Goal: Task Accomplishment & Management: Complete application form

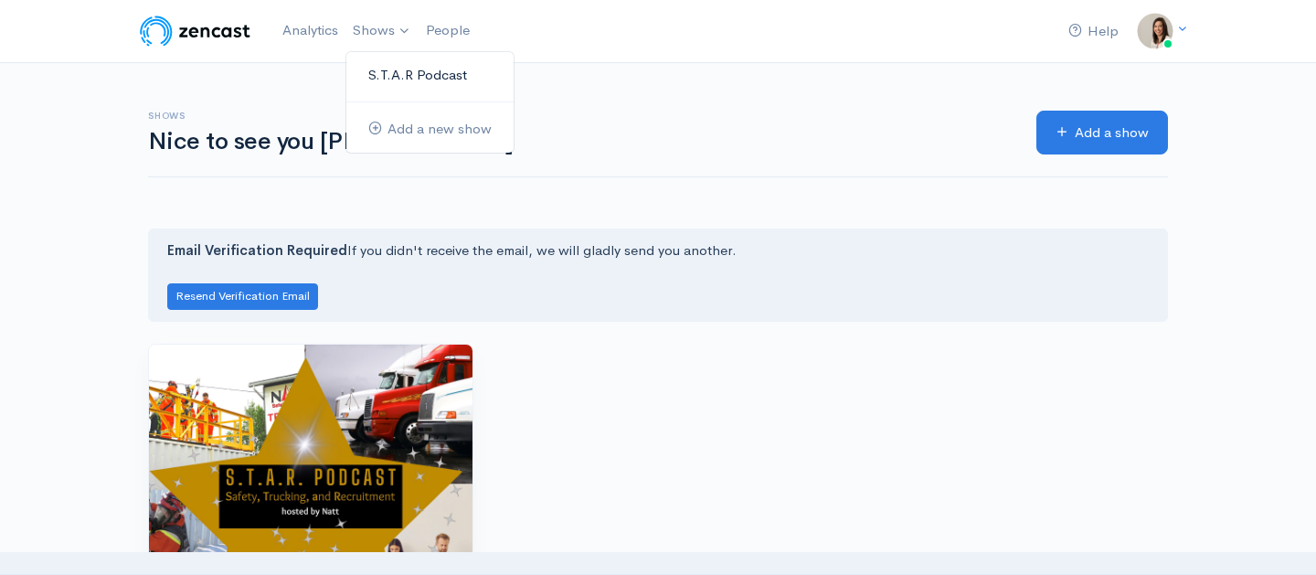
click at [388, 68] on link "S.T.A.R Podcast" at bounding box center [429, 75] width 167 height 32
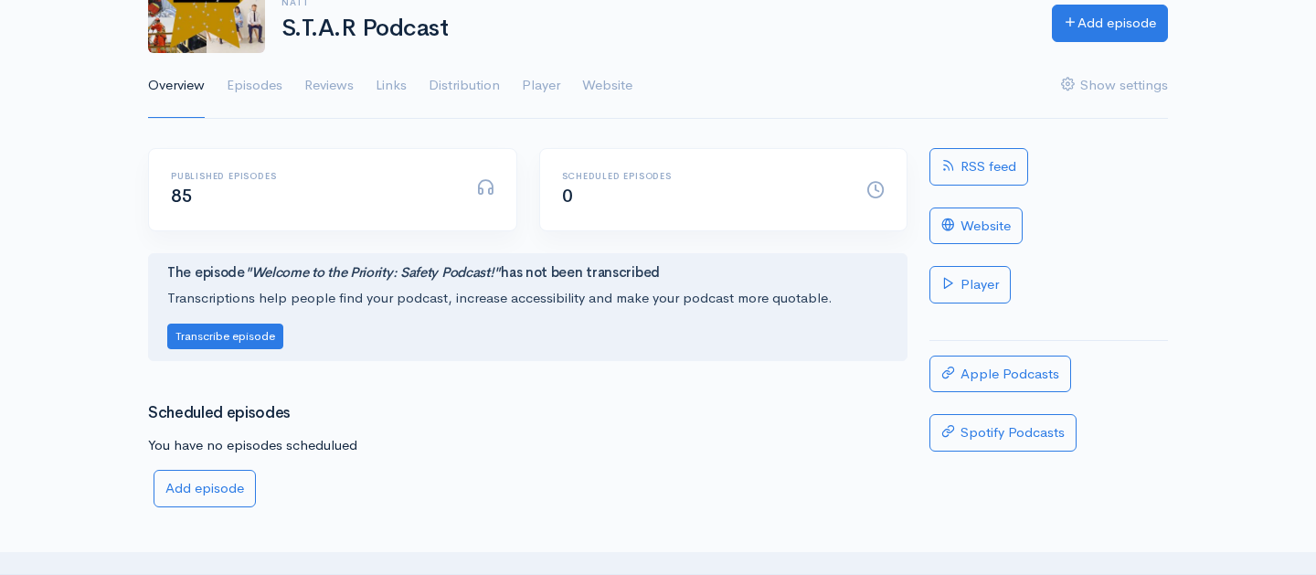
scroll to position [174, 0]
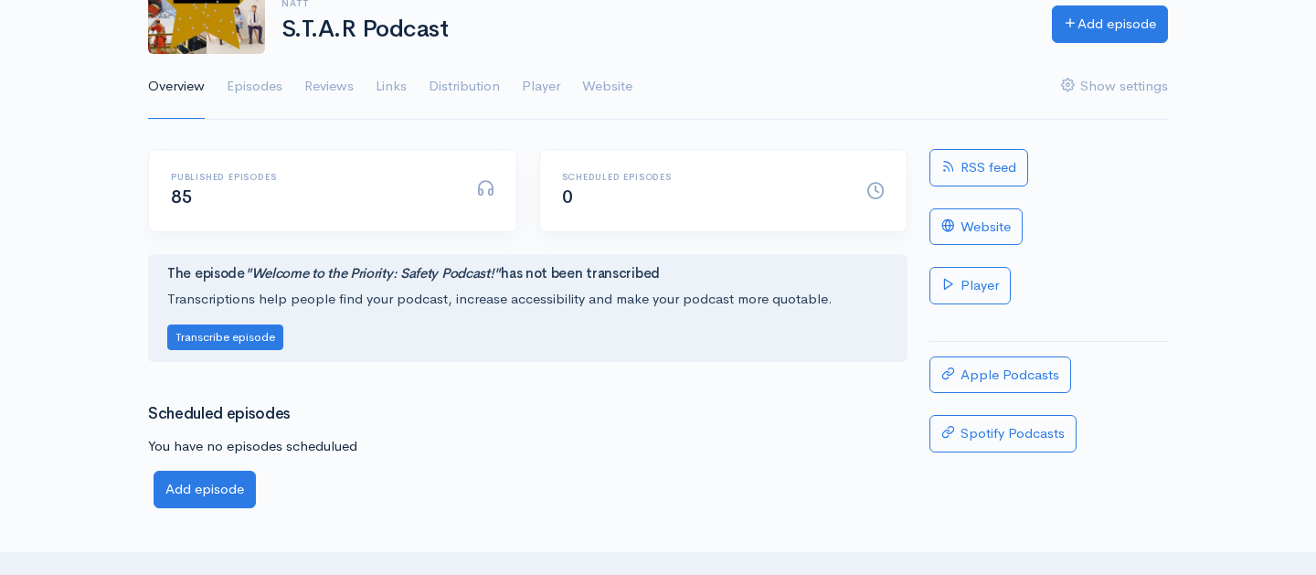
click at [222, 491] on link "Add episode" at bounding box center [205, 489] width 102 height 37
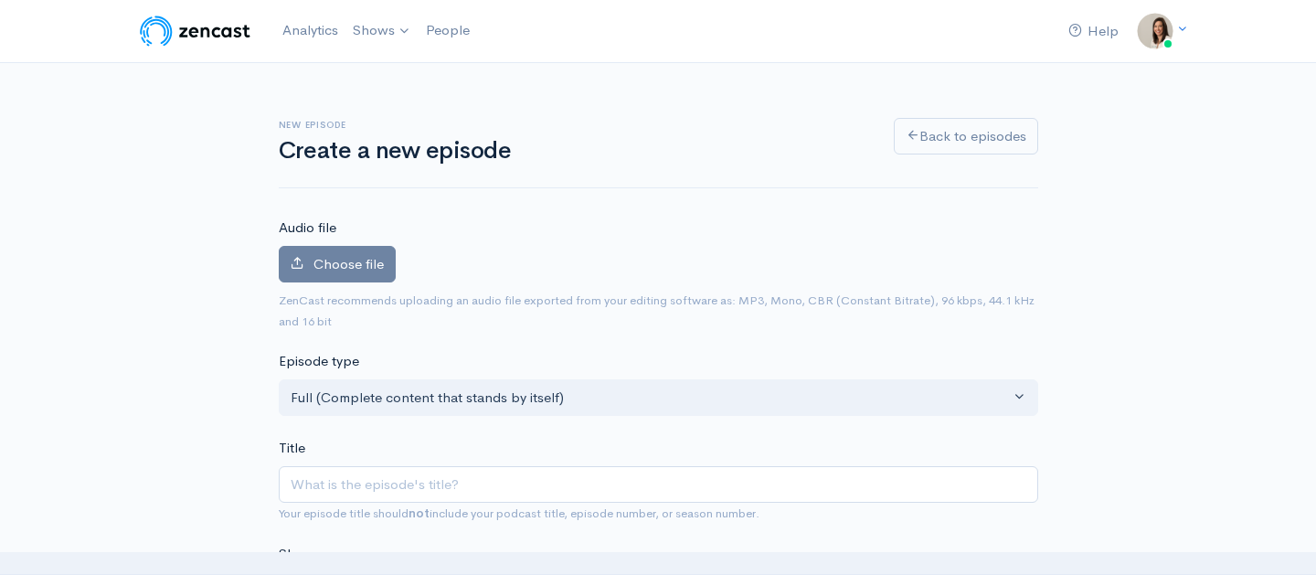
scroll to position [84, 0]
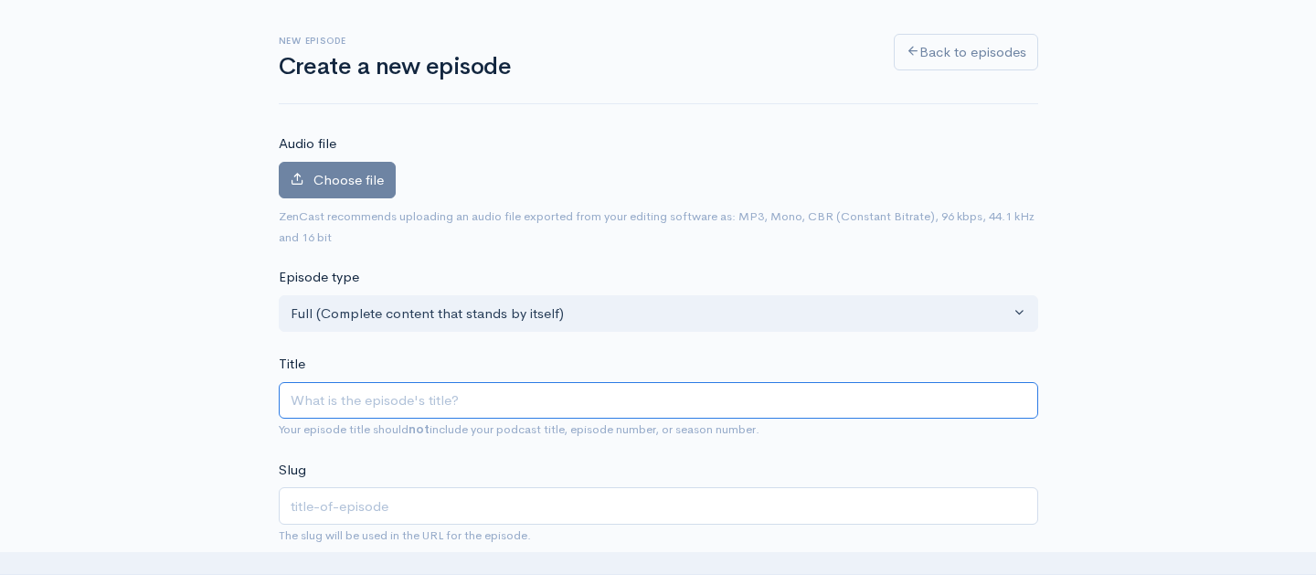
click at [369, 397] on input "Title" at bounding box center [658, 400] width 759 height 37
type input "S"
type input "s"
type input "St"
type input "st"
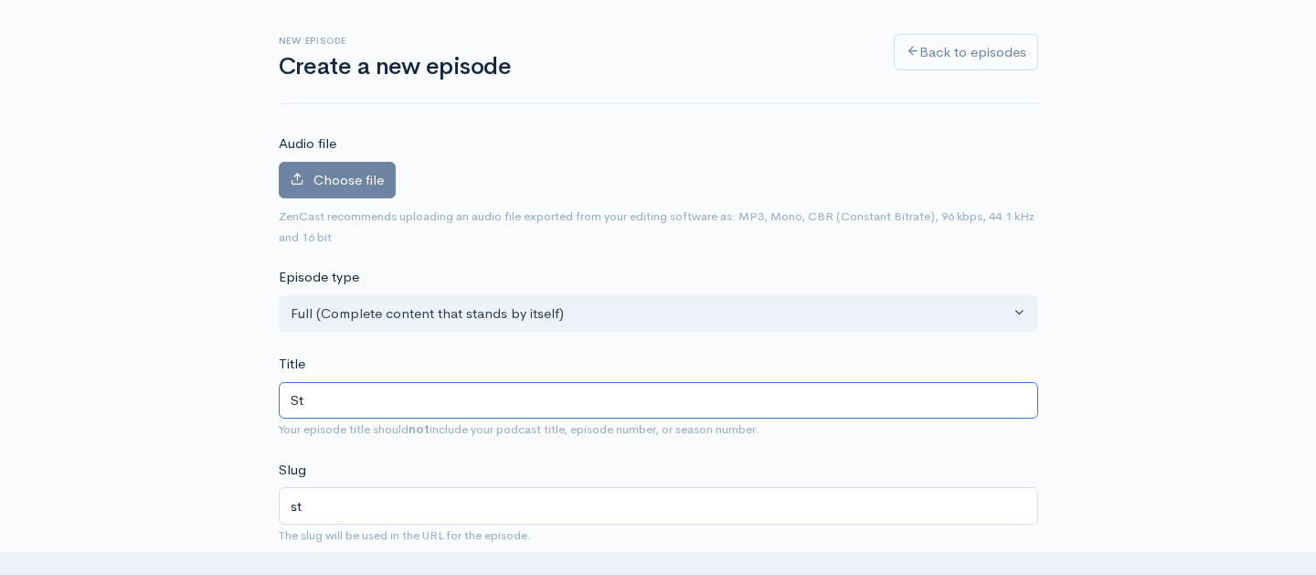
type input "Sta"
type input "sta"
type input "Sta sa"
type input "sta-sa"
type input "Sta safe"
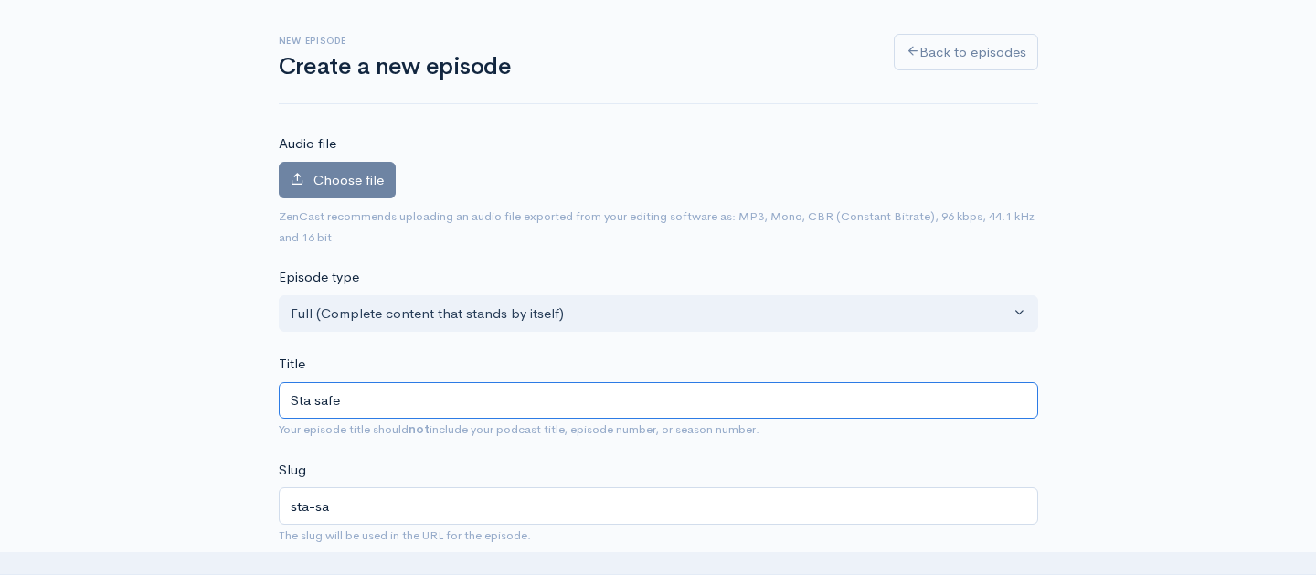
type input "sta-safe"
type input "Stay safe t"
type input "stay-safe-t"
type input "Stay safe thi"
type input "stay-safe-thi"
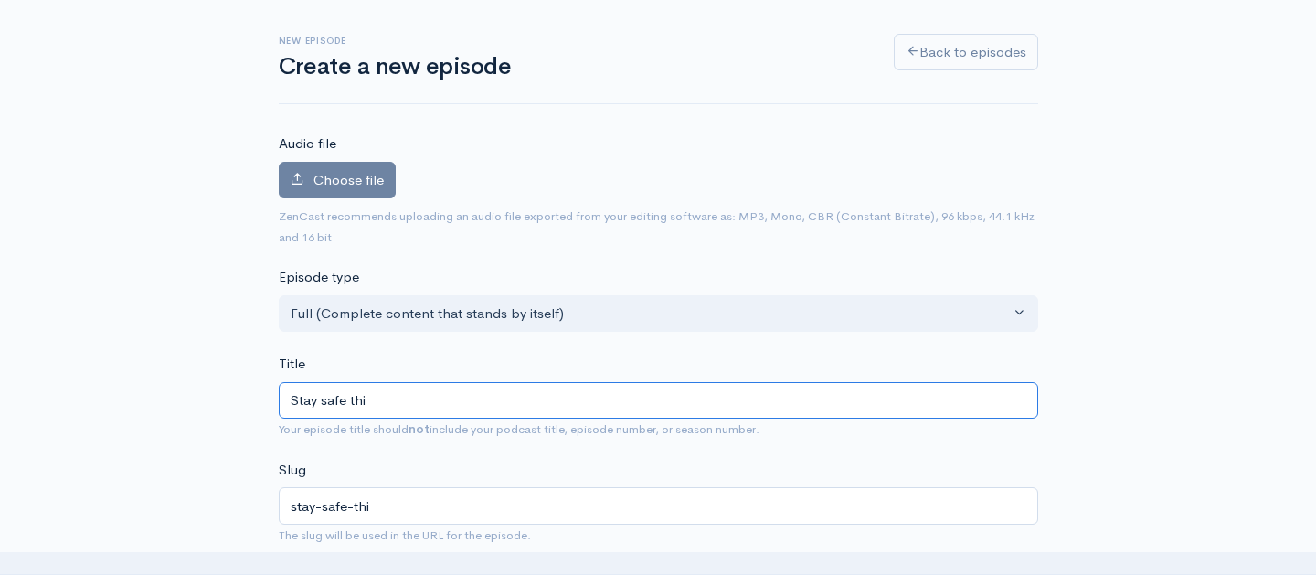
type input "Stay safe this"
type input "stay-safe-this"
type input "Stay safe this su"
type input "stay-safe-this-su"
type input "Stay safe this sum"
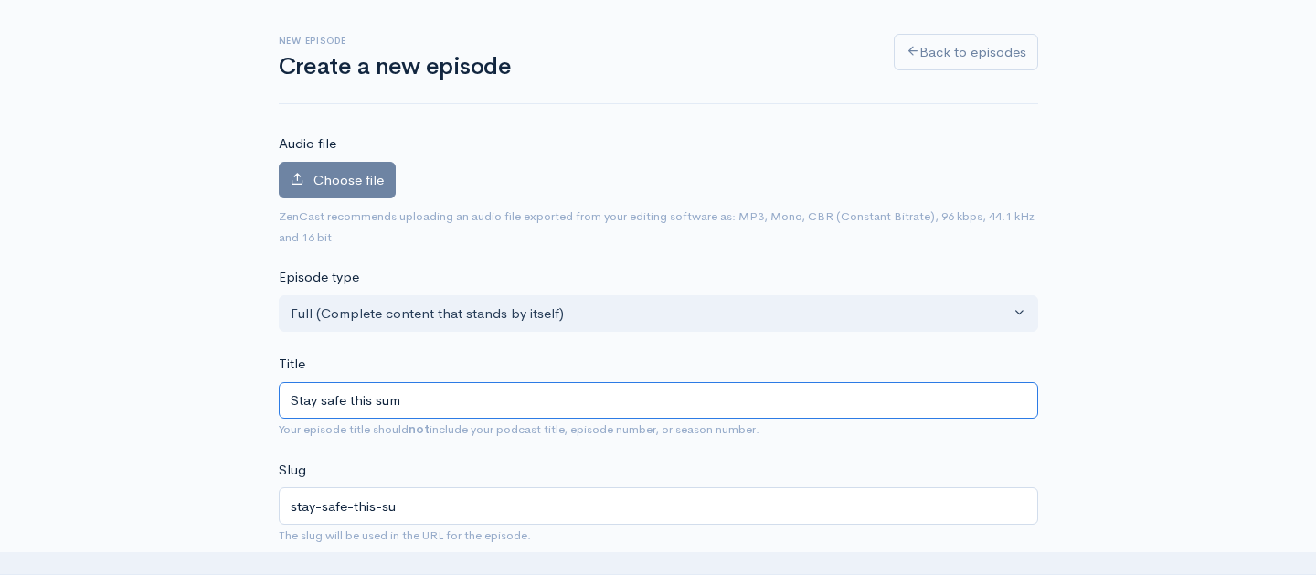
type input "stay-safe-this-sum"
type input "Stay safe this summ"
type input "stay-safe-this-summ"
type input "Stay safe this summer"
type input "stay-safe-this-summer"
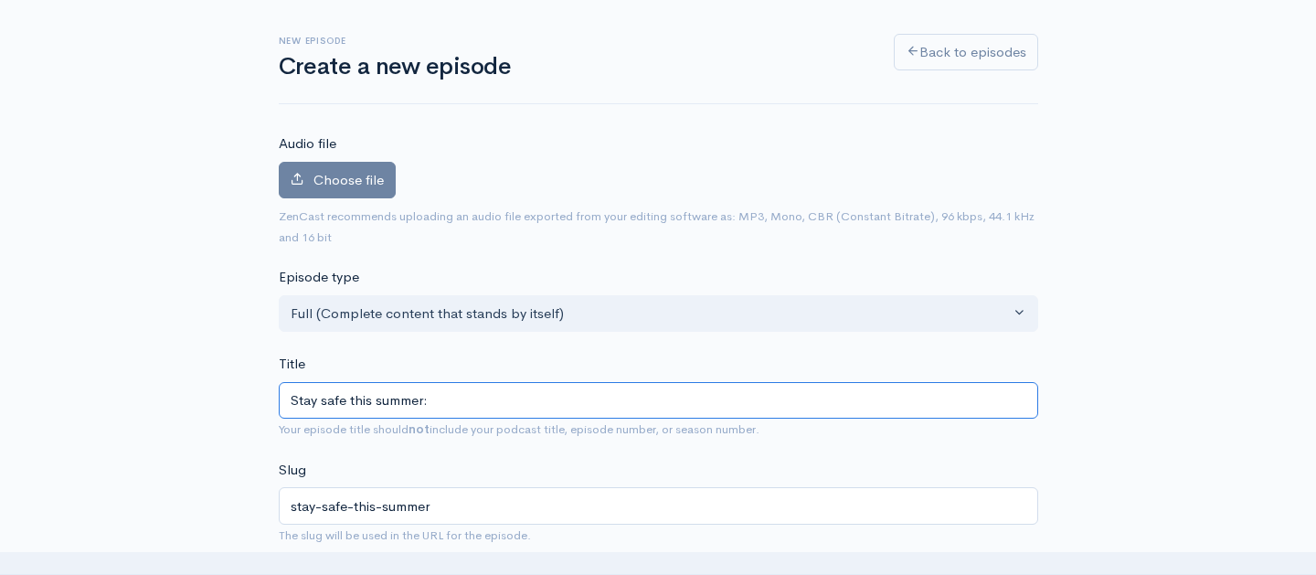
type input "Stay safe this summer: W"
type input "stay-safe-this-summer-w"
type input "Stay safe this summer: [PERSON_NAME]"
type input "stay-safe-this-summer-wa"
type input "Stay safe this summer: [PERSON_NAME]"
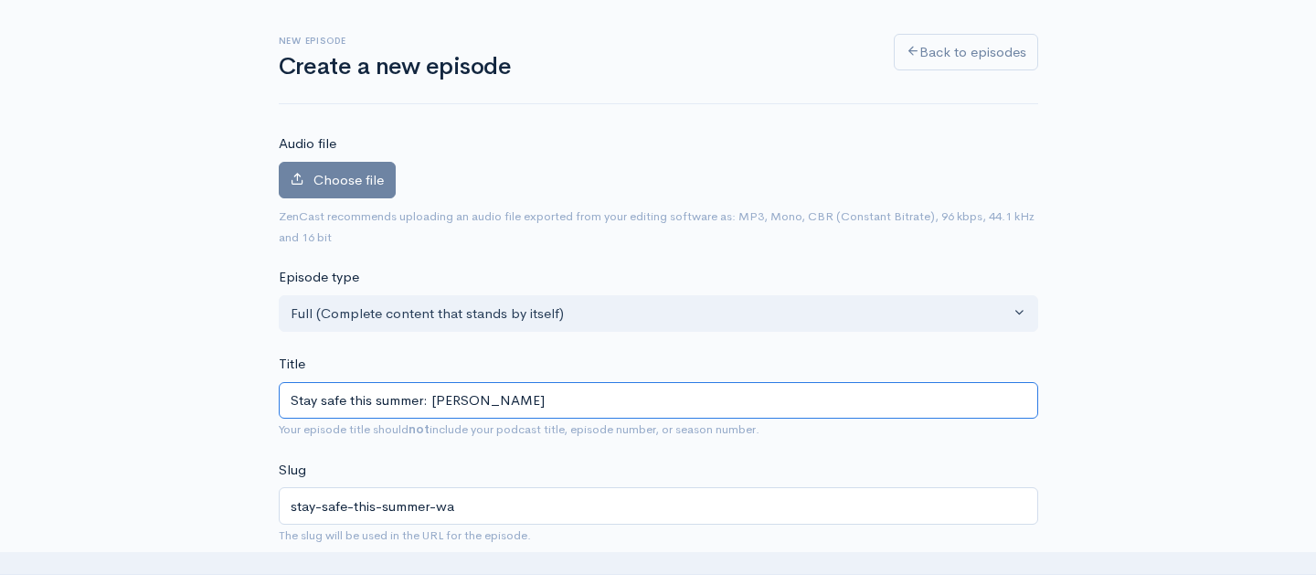
type input "stay-safe-this-summer-wat"
type input "Stay safe this summer: Water"
type input "stay-safe-this-summer-water"
type input "Stay safe this summer: [PERSON_NAME]"
type input "stay-safe-this-summer-wate"
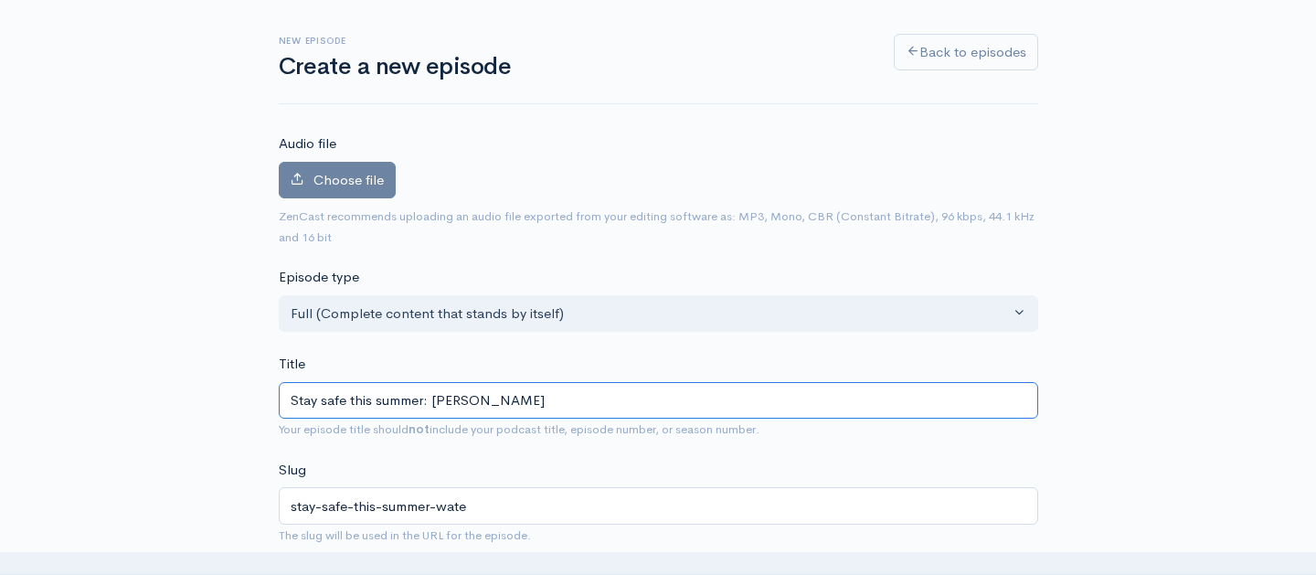
type input "Stay safe this summer: Water"
type input "stay-safe-this-summer-water"
type input "Stay safe this summer: Water S"
type input "stay-safe-this-summer-water-s"
type input "Stay safe this summer: Water Sa"
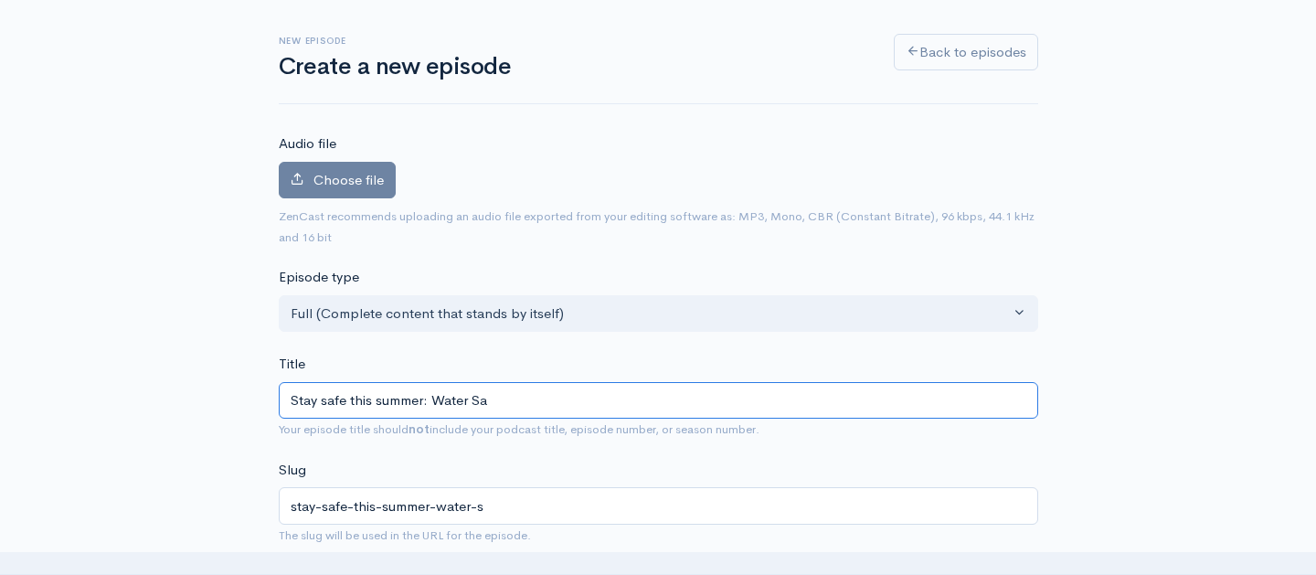
type input "stay-safe-this-summer-water-sa"
type input "Stay safe this summer: Water Safe"
type input "stay-safe-this-summer-water-safe"
type input "Stay safe this summer: Water [PERSON_NAME]"
type input "stay-safe-this-summer-water-[PERSON_NAME]"
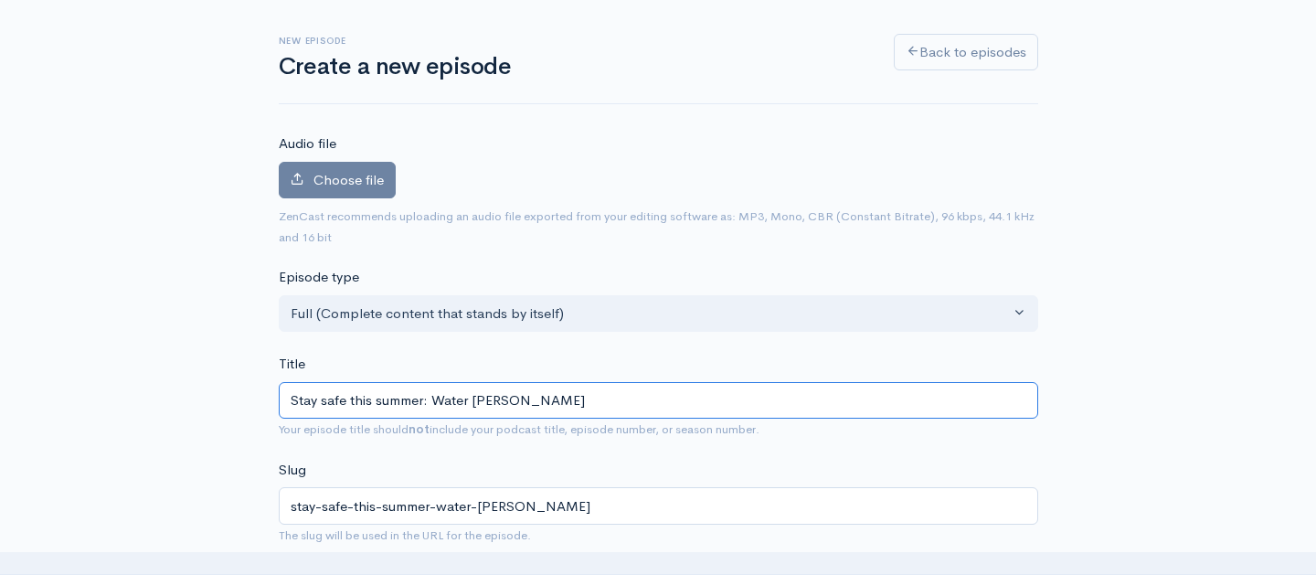
type input "Stay safe this summer: Water Safety"
type input "stay-safe-this-summer-water-safety"
type input "Stay safe this summer: Water Safety t"
type input "stay-safe-this-summer-water-safety-t"
type input "Stay safe this summer: Water Safety tu"
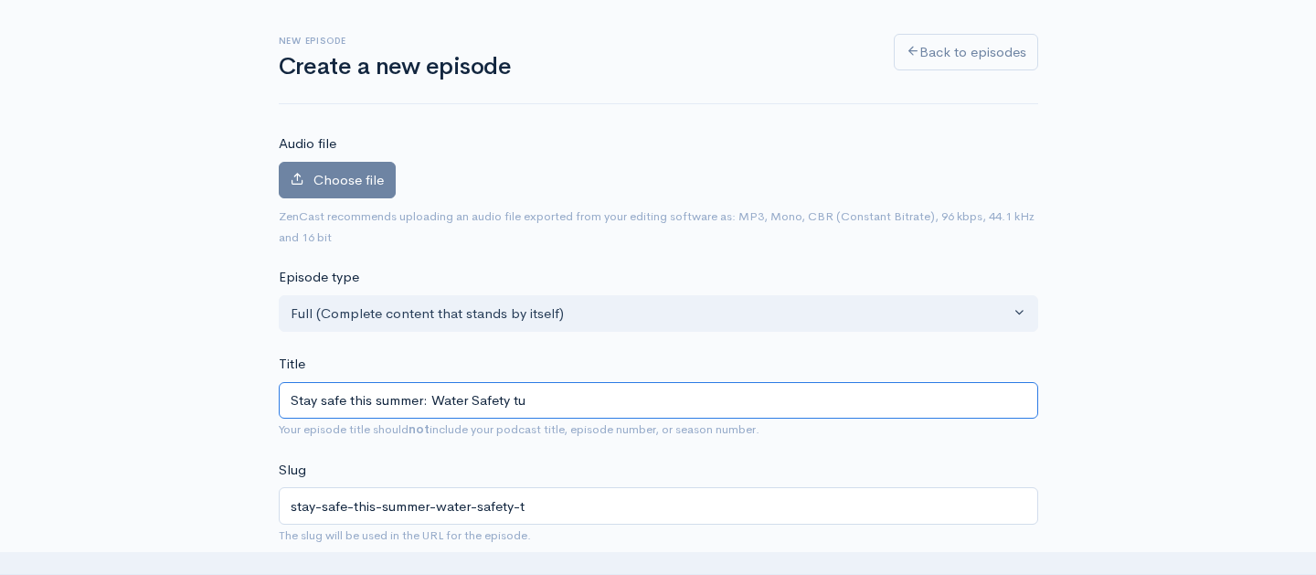
type input "stay-safe-this-summer-water-safety-tu"
type input "Stay safe this summer: Water Safety t"
type input "stay-safe-this-summer-water-safety-t"
type input "Stay safe this summer: Water Safety ti"
type input "stay-safe-this-summer-water-safety-ti"
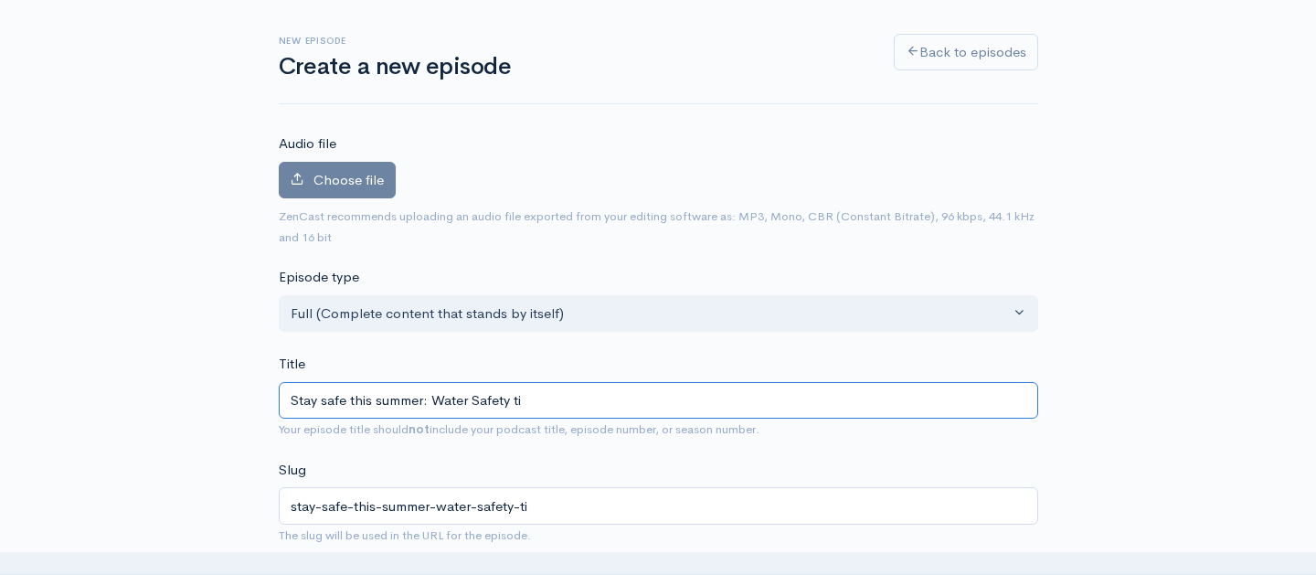
type input "Stay safe this summer: Water Safety tip"
type input "stay-safe-this-summer-water-safety-tip"
type input "Stay safe this summer: Water Safety ti"
type input "stay-safe-this-summer-water-safety-ti"
type input "Stay safe this summer: Water Safety t"
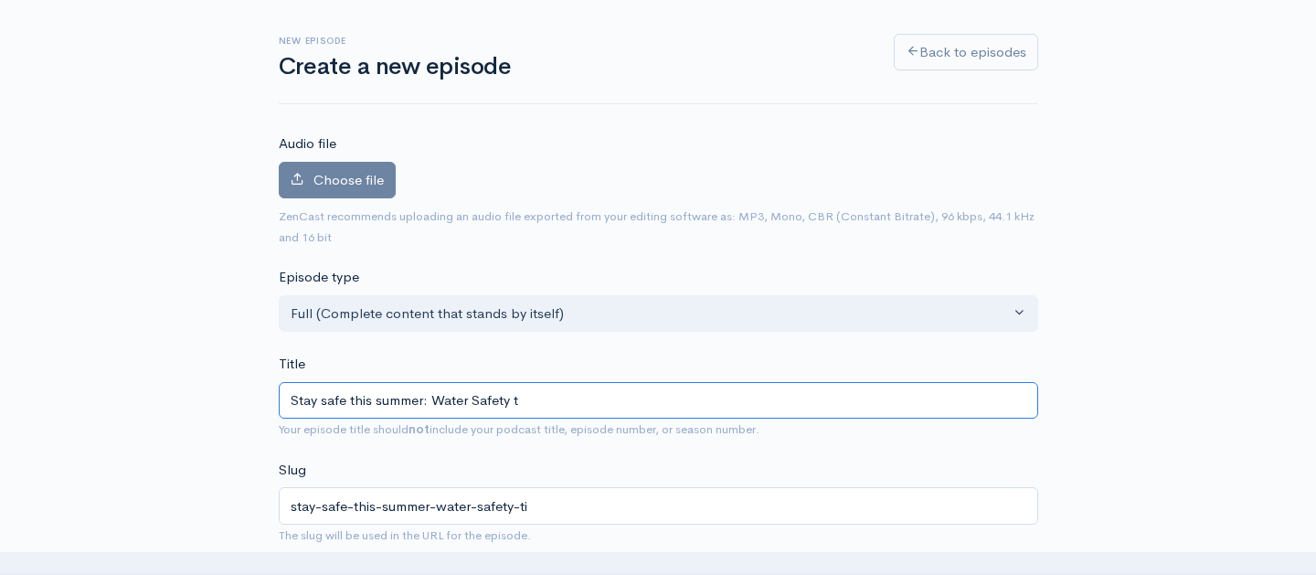
type input "stay-safe-this-summer-water-safety-t"
type input "Stay safe this summer: Water Safety"
type input "stay-safe-this-summer-water-safety"
type input "Stay safe this summer: Water Safety S"
type input "stay-safe-this-summer-water-safety-s"
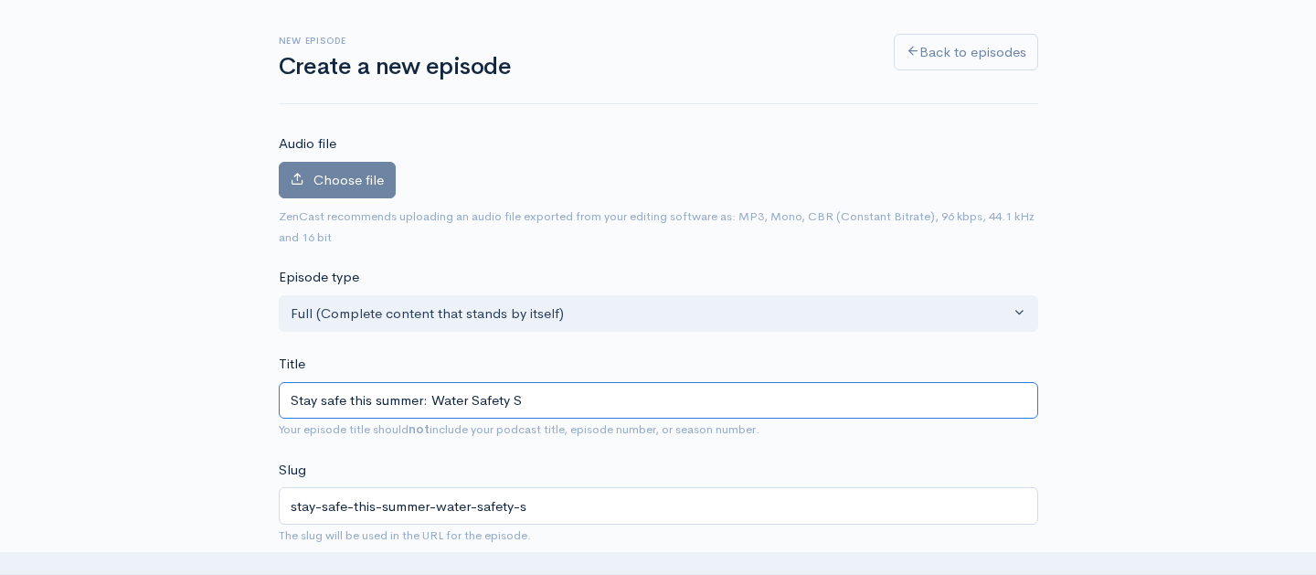
type input "Stay safe this summer: Water Safety Sh"
type input "stay-safe-this-summer-water-safety-sh"
type input "Stay safe this summer: Water Safety Sha"
type input "stay-safe-this-summer-water-safety-sha"
type input "Stay safe this summer: Water Safety Share"
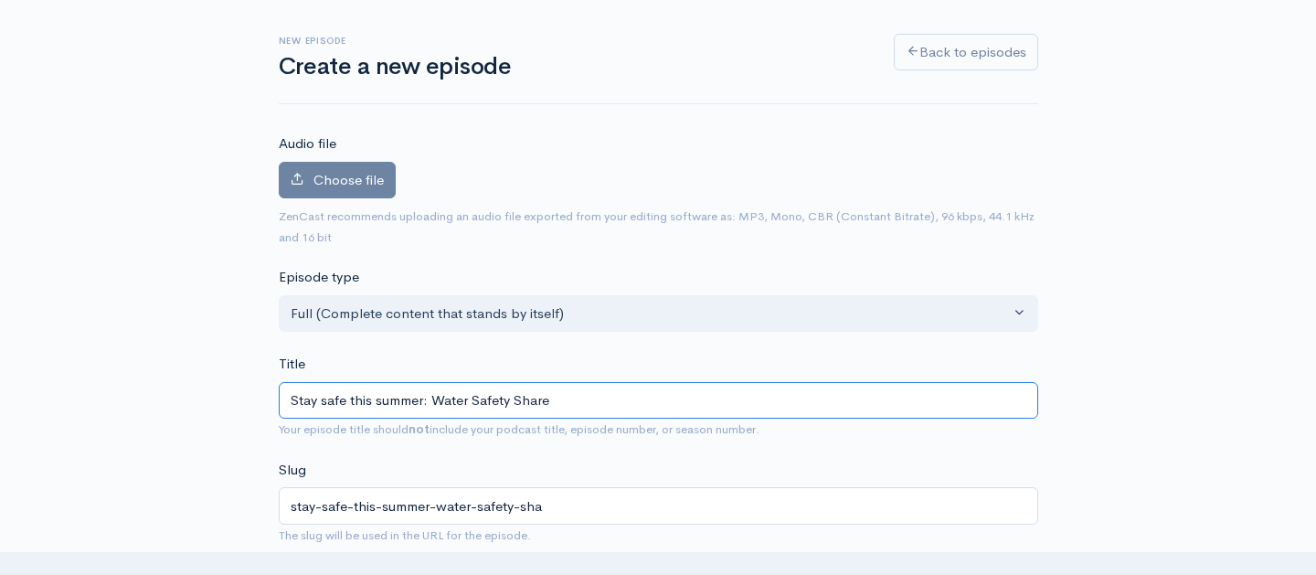
type input "stay-safe-this-summer-water-safety-share"
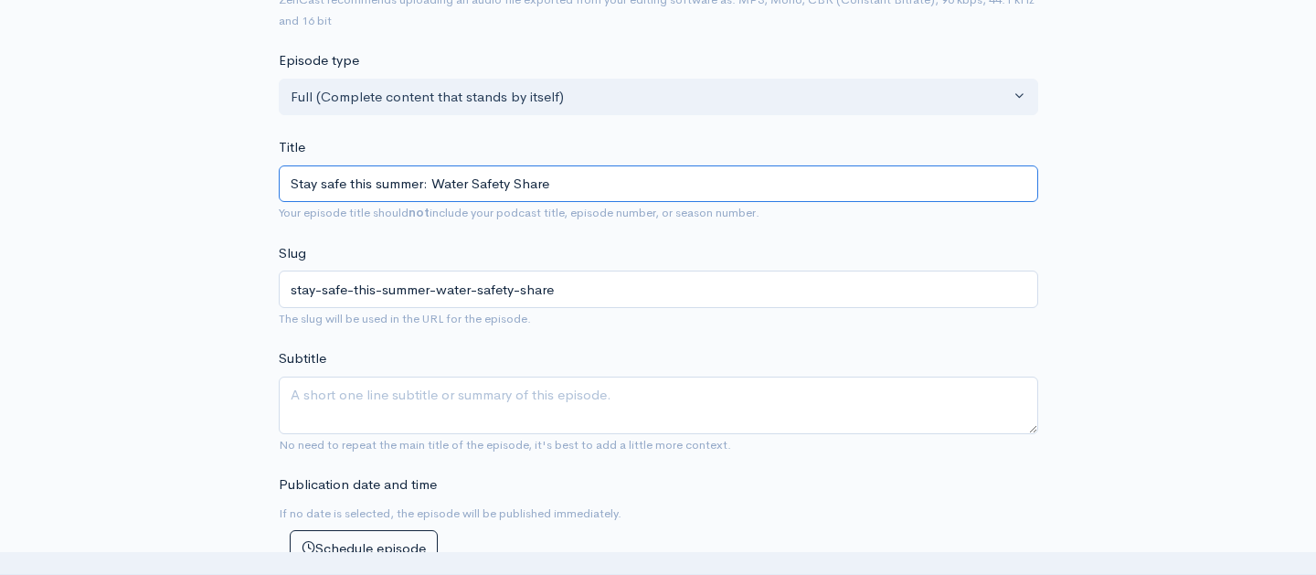
scroll to position [326, 0]
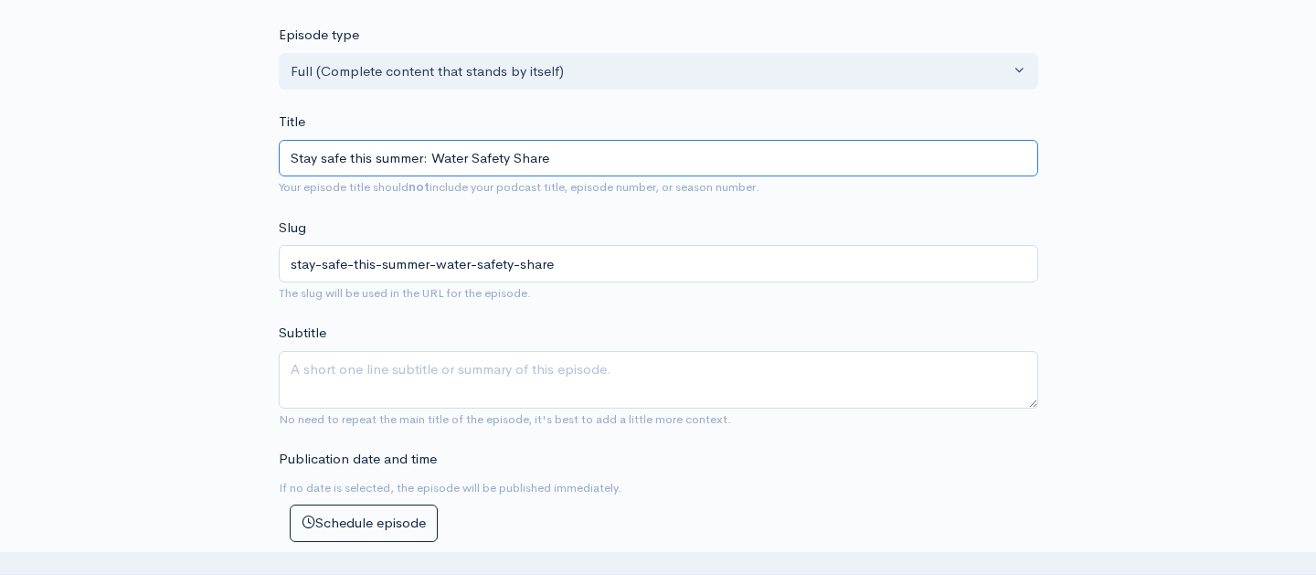
type input "Stay safe this summer: Water Safety Share"
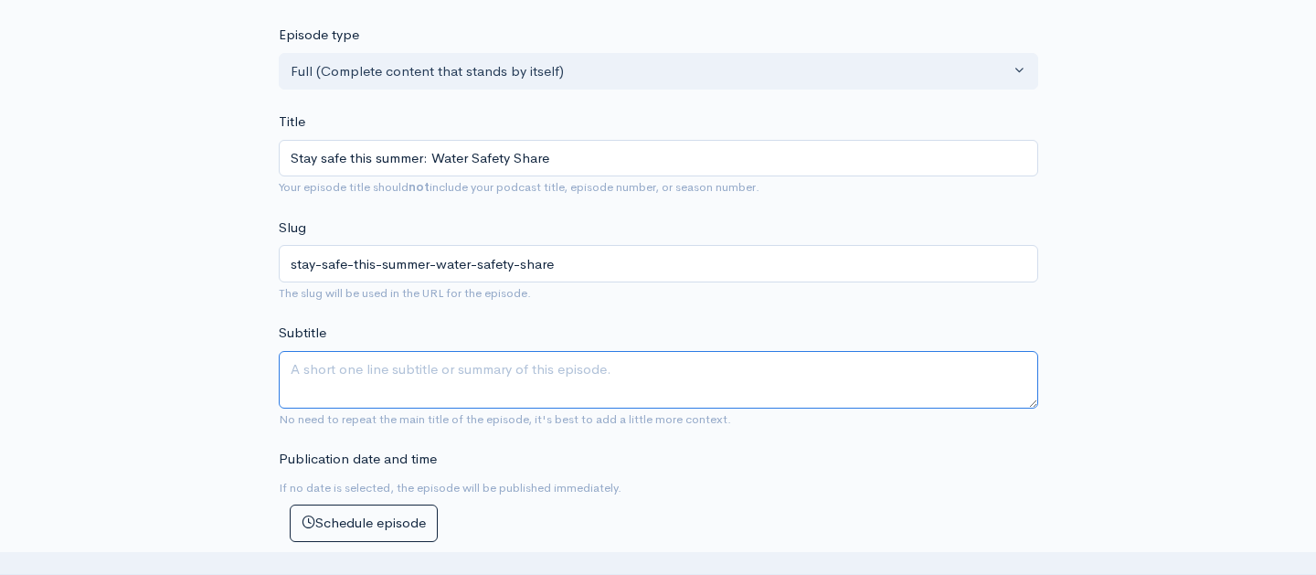
click at [328, 376] on textarea "Subtitle" at bounding box center [658, 380] width 759 height 58
click at [380, 363] on textarea "[PERSON_NAME] shares an important" at bounding box center [658, 380] width 759 height 58
click at [459, 367] on textarea "[PERSON_NAME] shares important" at bounding box center [658, 380] width 759 height 58
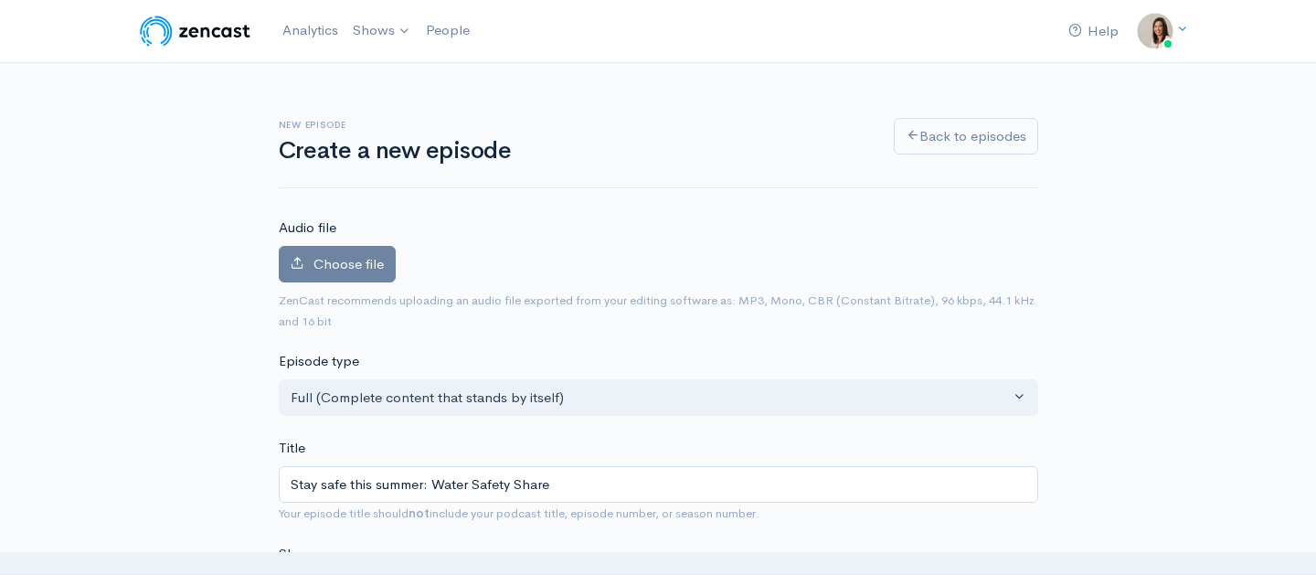
scroll to position [0, 0]
type textarea "[PERSON_NAME] shares important reminders for all of us to stay safe around wate…"
click at [347, 249] on label "Choose file" at bounding box center [337, 264] width 117 height 37
click at [0, 0] on input "Choose file" at bounding box center [0, 0] width 0 height 0
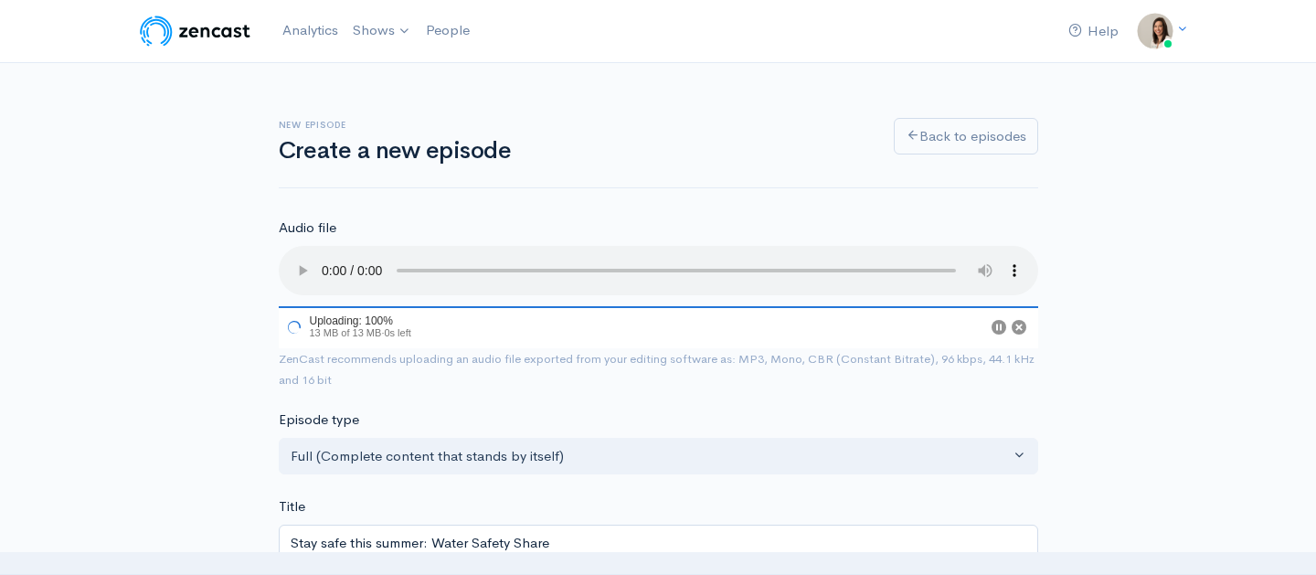
click at [296, 263] on audio at bounding box center [658, 270] width 759 height 49
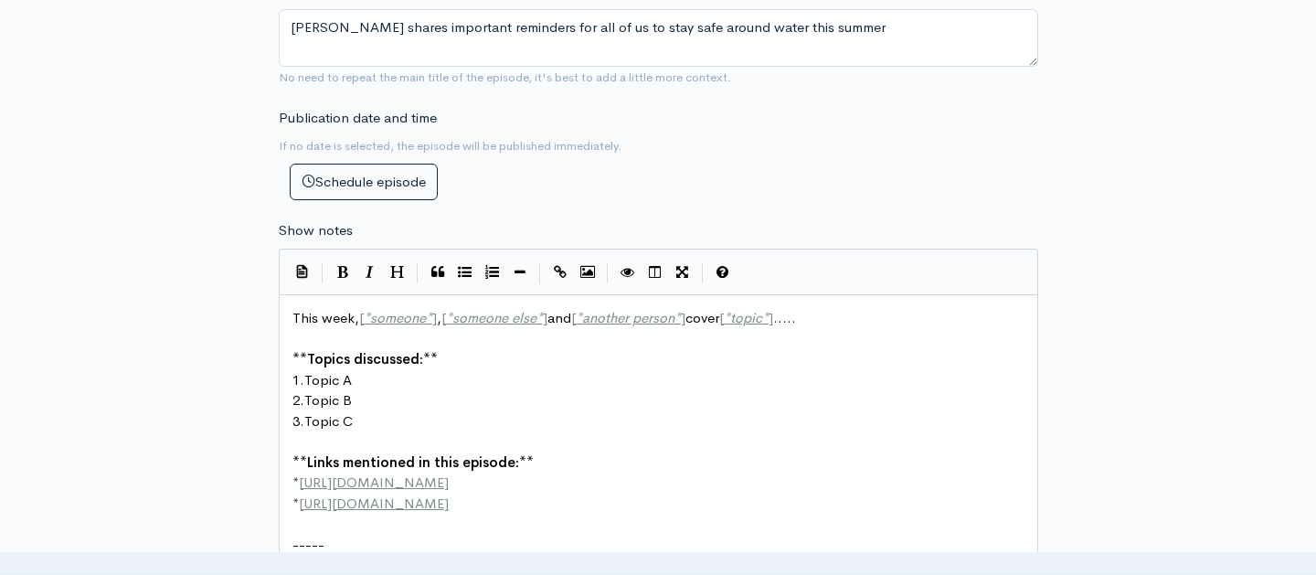
scroll to position [2, 0]
type textarea "e*] and [*another person*] cover [*topic*]....."
type textarea "omeone else*] and [*another person*] cover [*topic*]....."
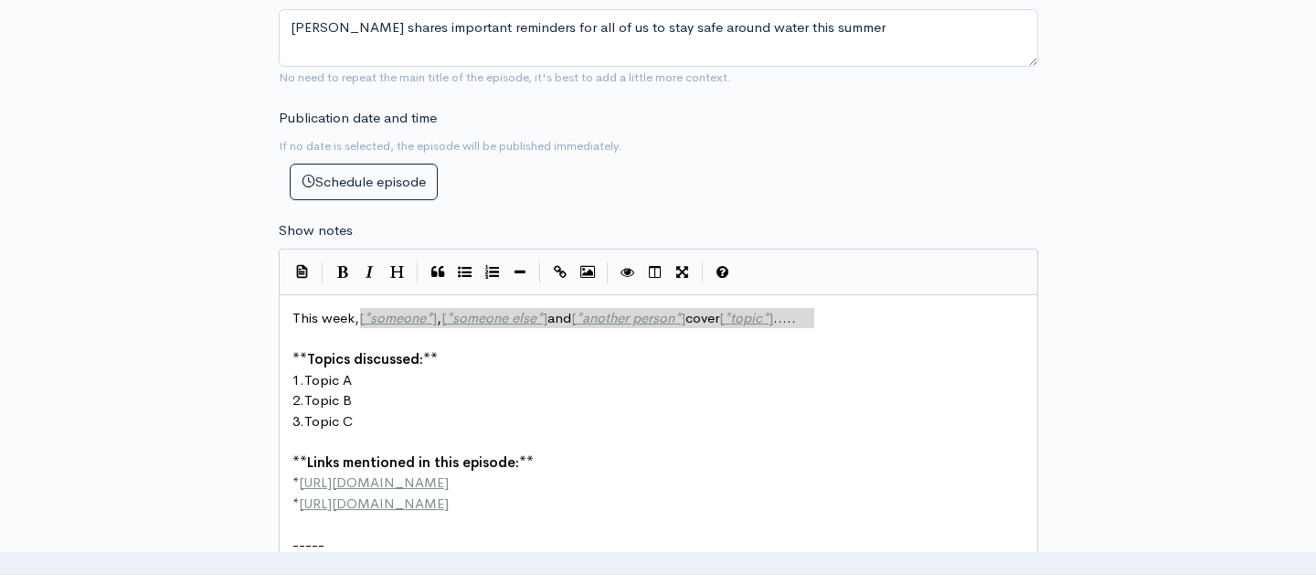
drag, startPoint x: 830, startPoint y: 291, endPoint x: 362, endPoint y: 287, distance: 467.9
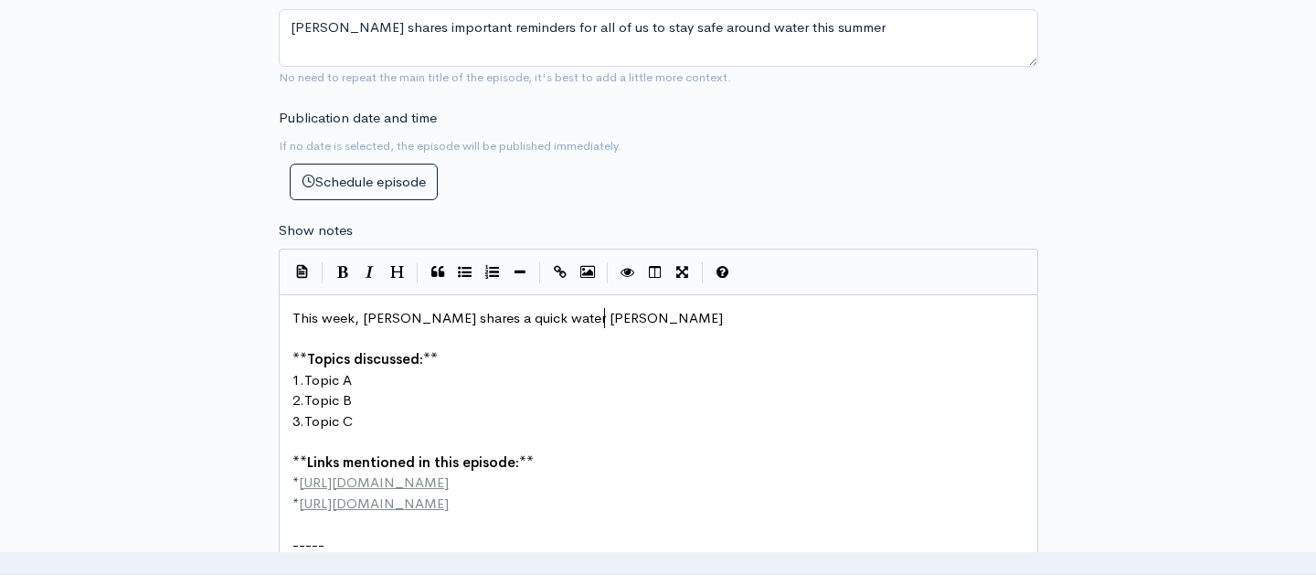
scroll to position [0, 251]
type textarea "[PERSON_NAME] shares a quick water safety tip episode, to remind everyone s"
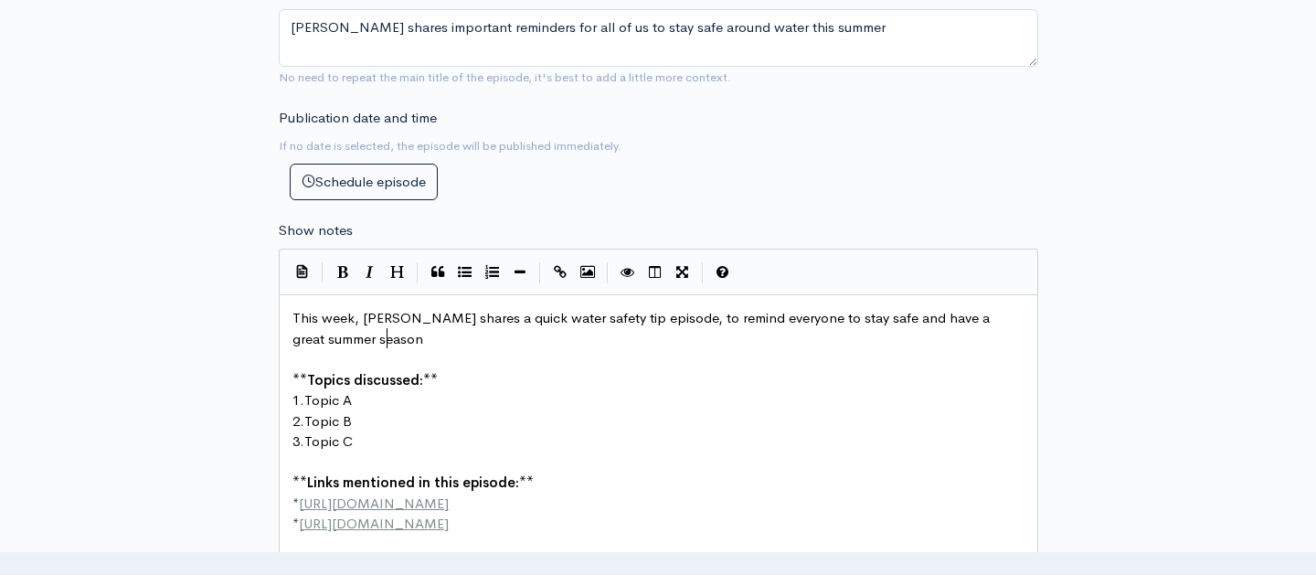
type textarea "to stay safe and have a great summer season."
drag, startPoint x: 361, startPoint y: 370, endPoint x: 311, endPoint y: 363, distance: 50.8
type textarea "Water safety tips"
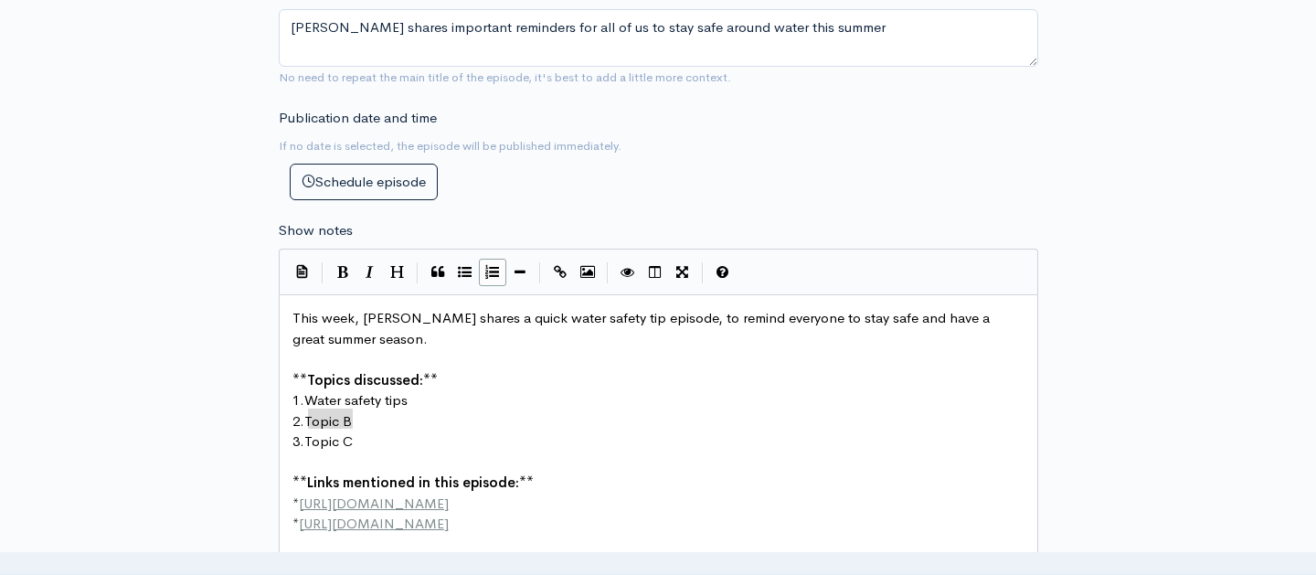
drag, startPoint x: 366, startPoint y: 386, endPoint x: 311, endPoint y: 384, distance: 55.8
type textarea "Boat safety tips"
type textarea "3. Topic C"
drag, startPoint x: 371, startPoint y: 406, endPoint x: 279, endPoint y: 406, distance: 92.3
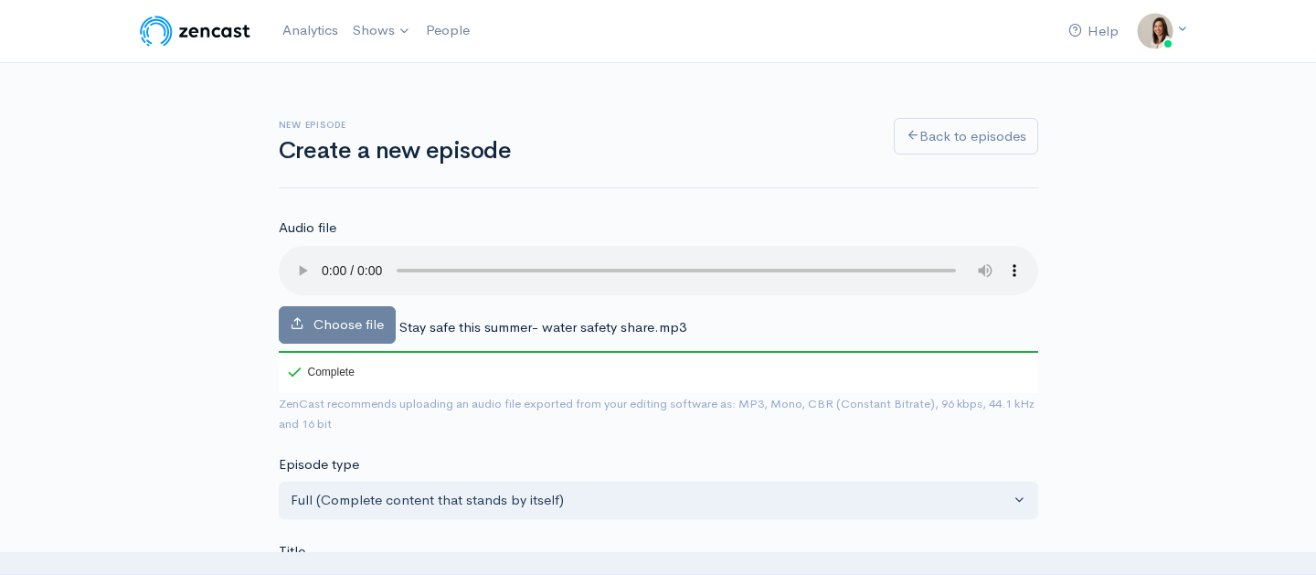
scroll to position [0, 0]
click at [849, 262] on audio at bounding box center [658, 270] width 759 height 49
click at [881, 259] on audio at bounding box center [658, 270] width 759 height 49
click at [871, 256] on audio at bounding box center [658, 270] width 759 height 49
click at [859, 258] on audio at bounding box center [658, 270] width 759 height 49
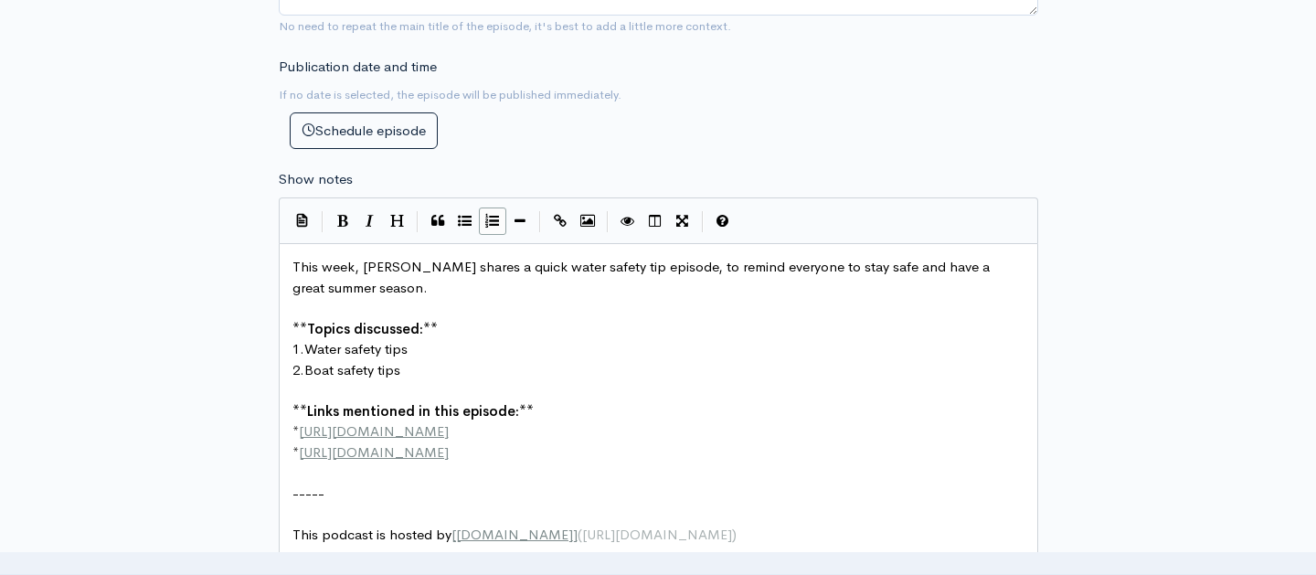
scroll to position [10, 0]
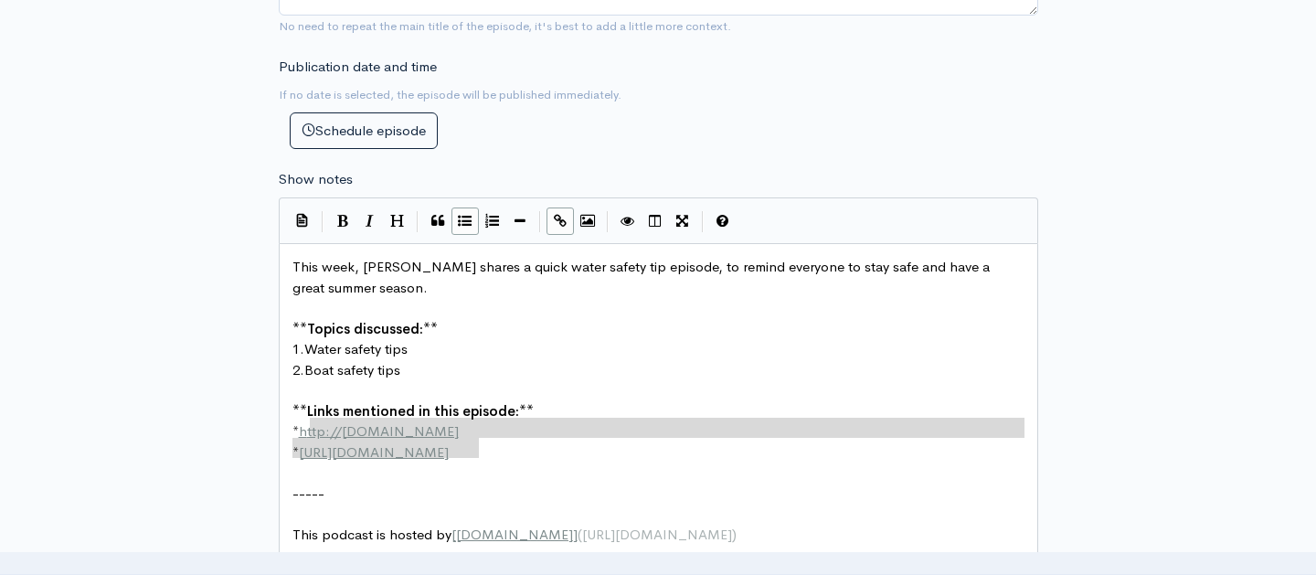
type textarea "[URL][DOMAIN_NAME] * [URL][DOMAIN_NAME]"
drag, startPoint x: 513, startPoint y: 423, endPoint x: 303, endPoint y: 398, distance: 210.7
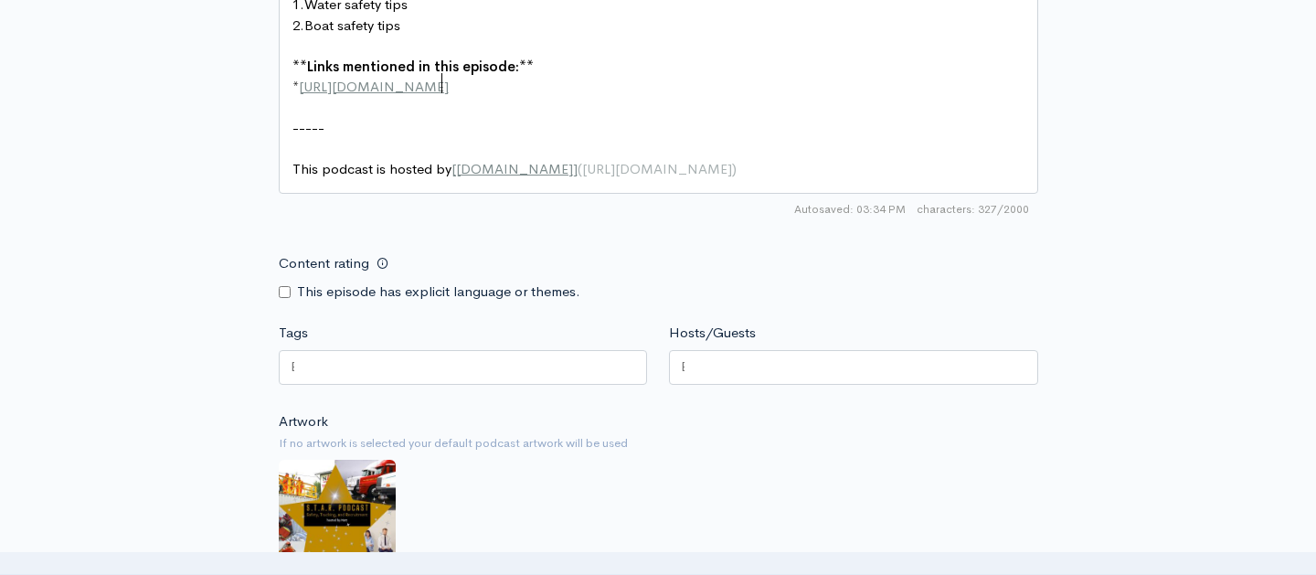
scroll to position [1173, 0]
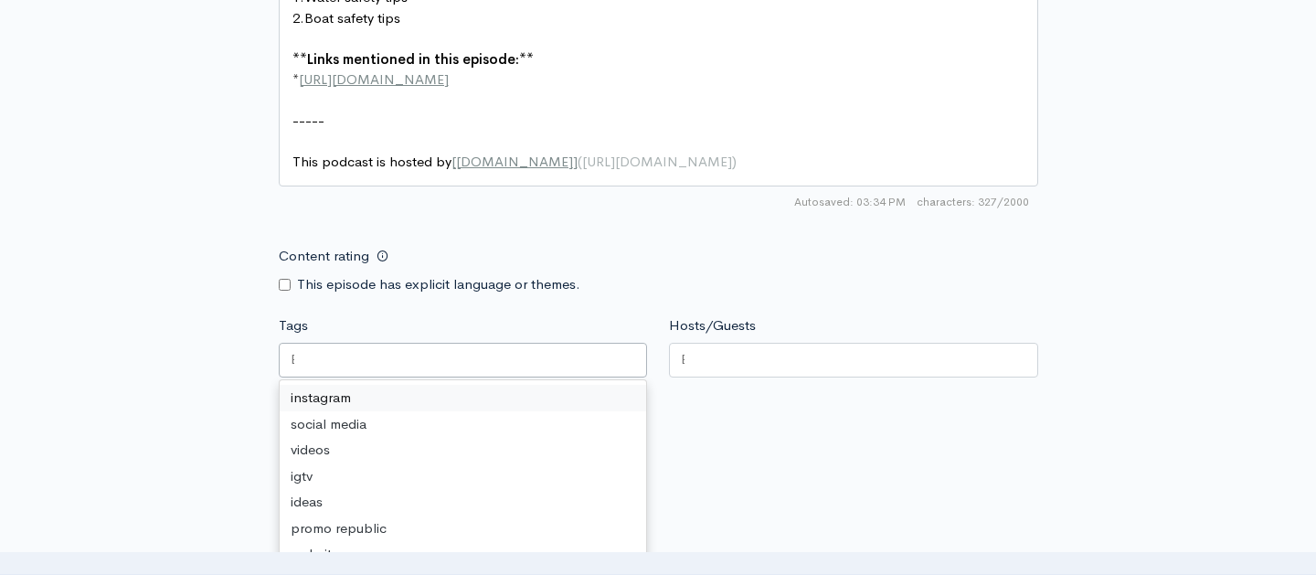
click at [323, 343] on div at bounding box center [463, 360] width 369 height 35
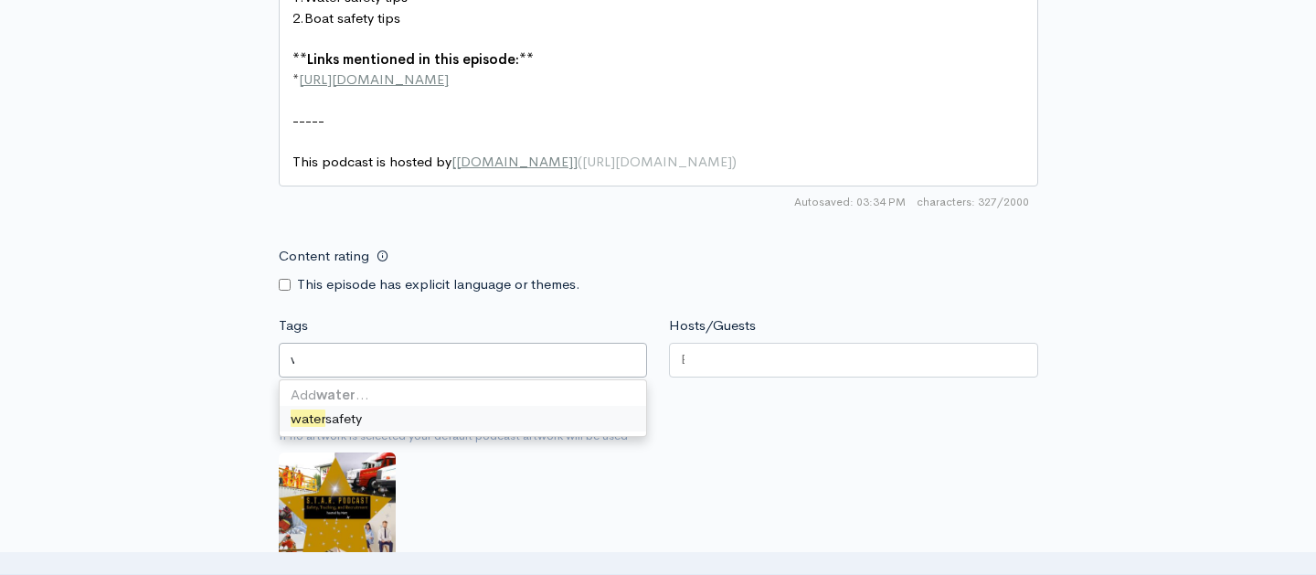
type input "water"
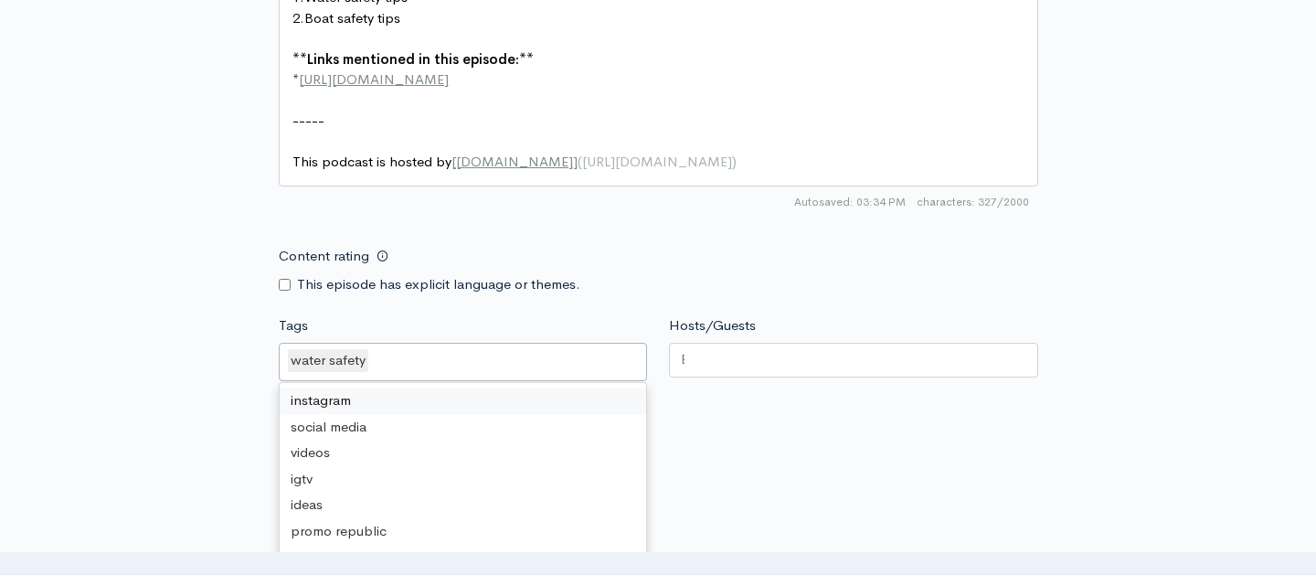
click at [755, 343] on div at bounding box center [853, 360] width 369 height 35
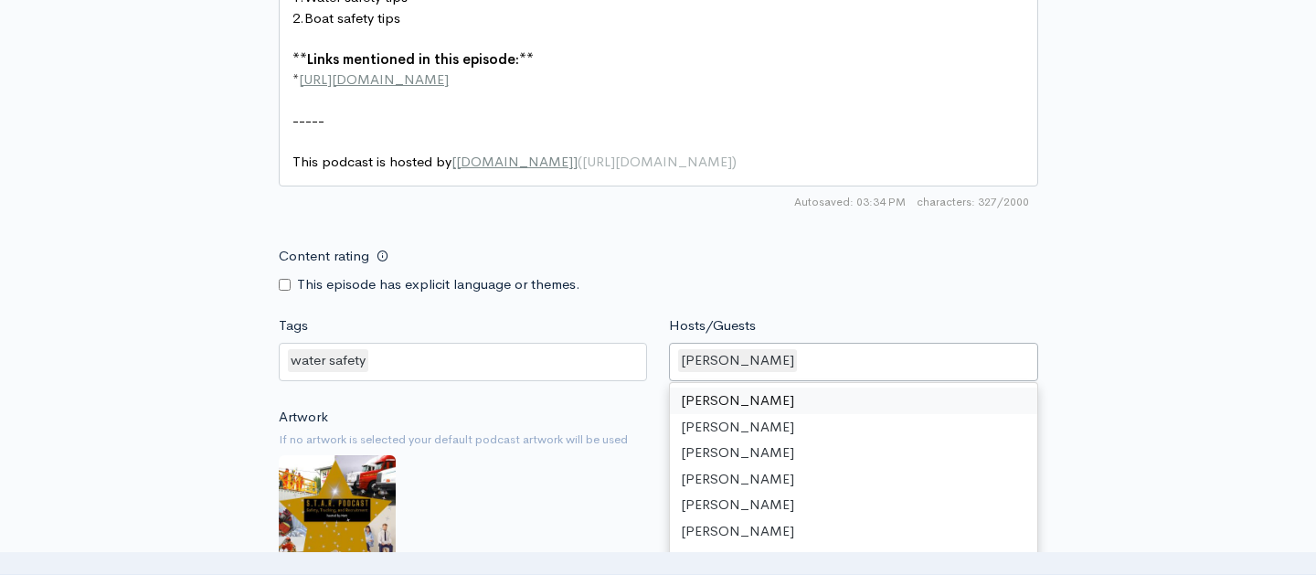
type input "j"
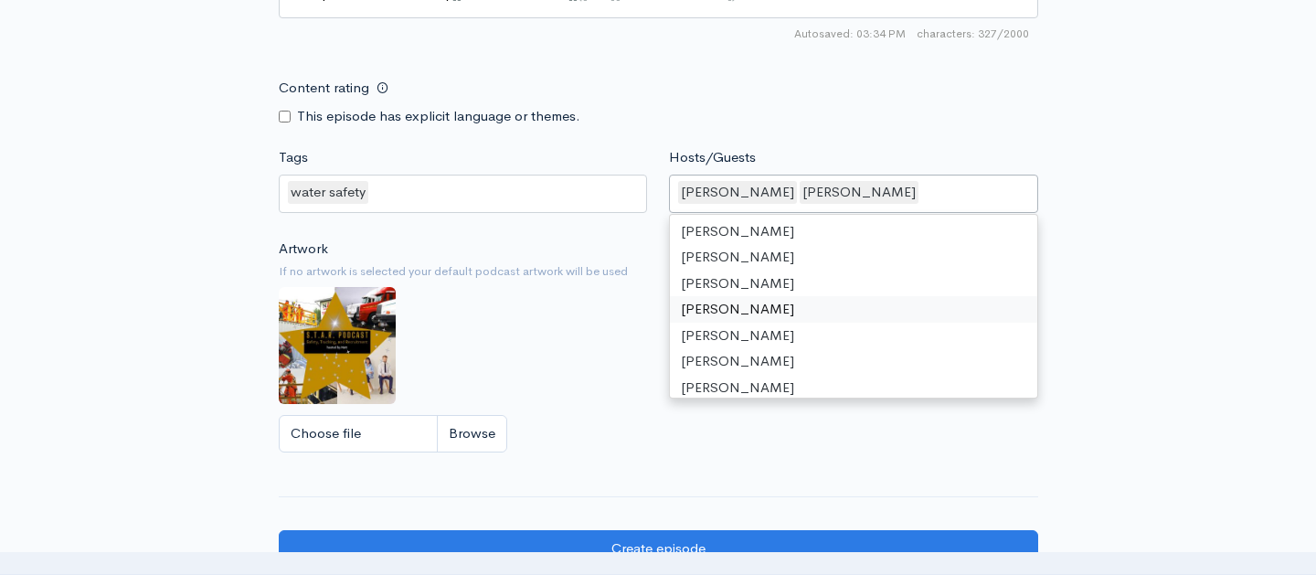
scroll to position [1372, 0]
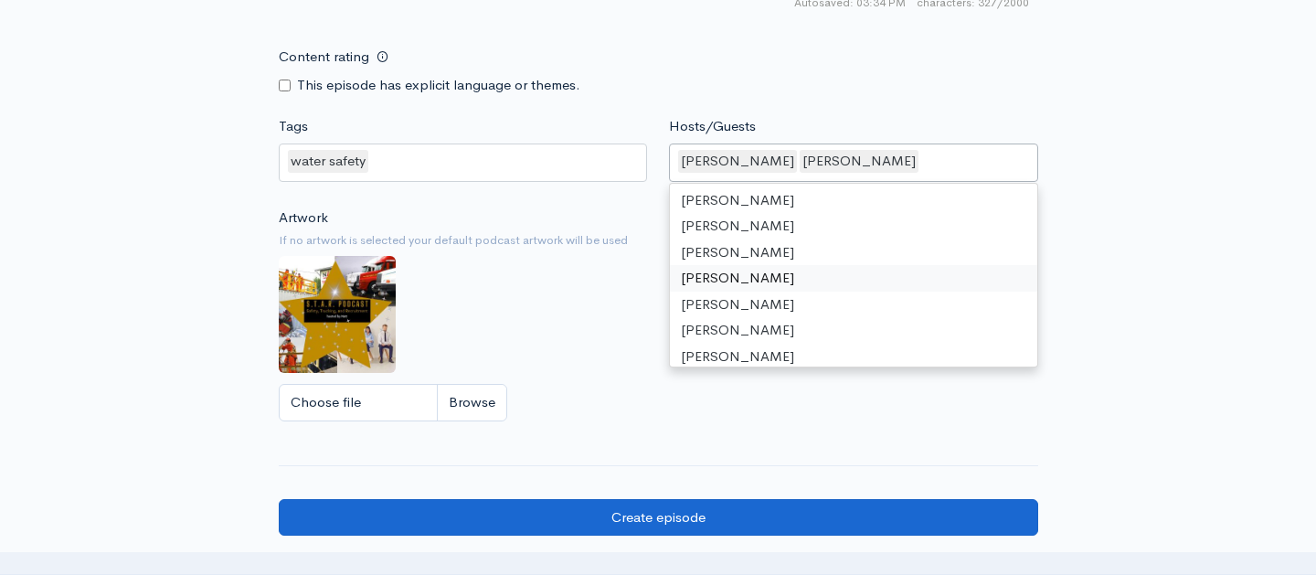
click at [662, 499] on input "Create episode" at bounding box center [658, 517] width 759 height 37
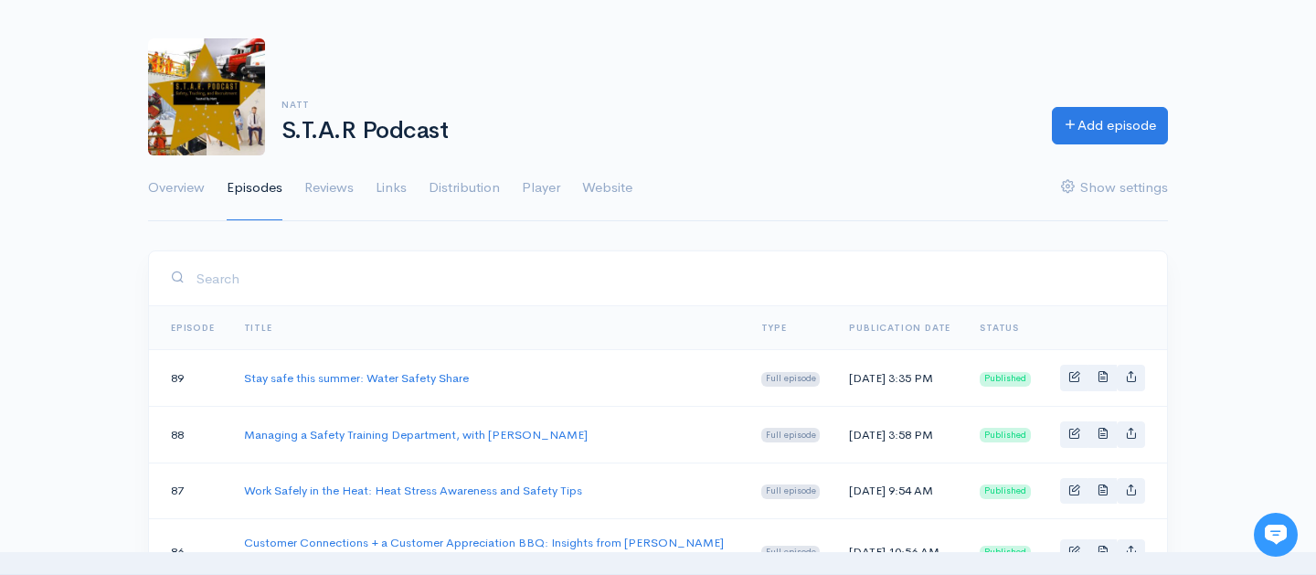
scroll to position [73, 0]
click at [457, 376] on link "Stay safe this summer: Water Safety Share" at bounding box center [356, 377] width 225 height 16
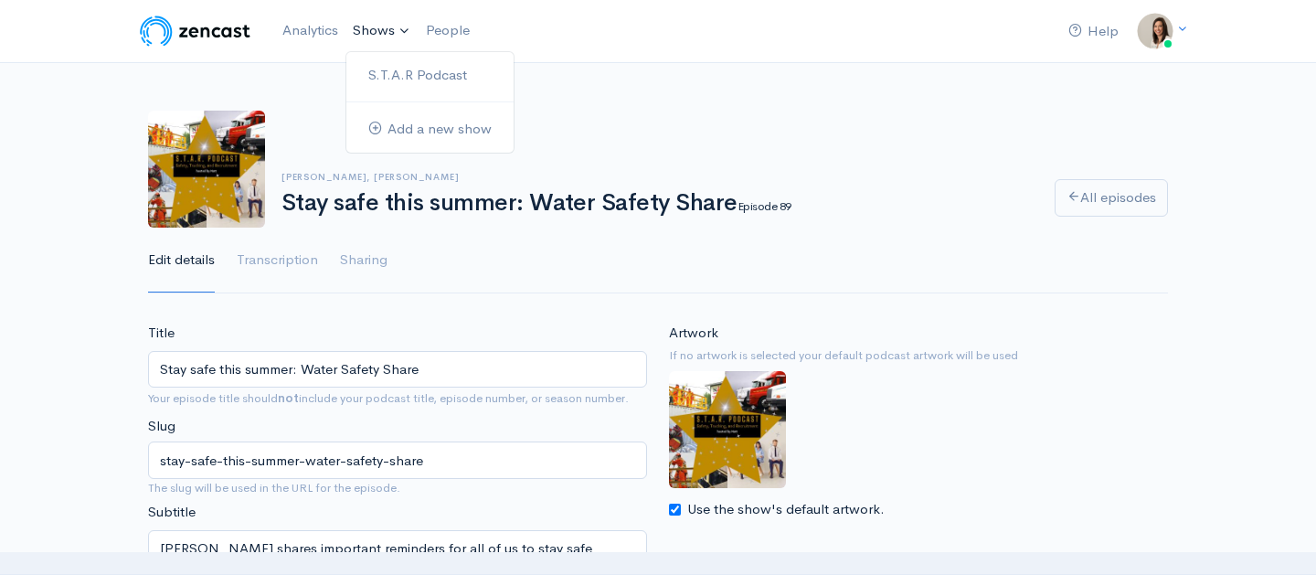
click at [375, 37] on link "Shows" at bounding box center [381, 31] width 73 height 40
click at [387, 80] on link "S.T.A.R Podcast" at bounding box center [429, 75] width 167 height 32
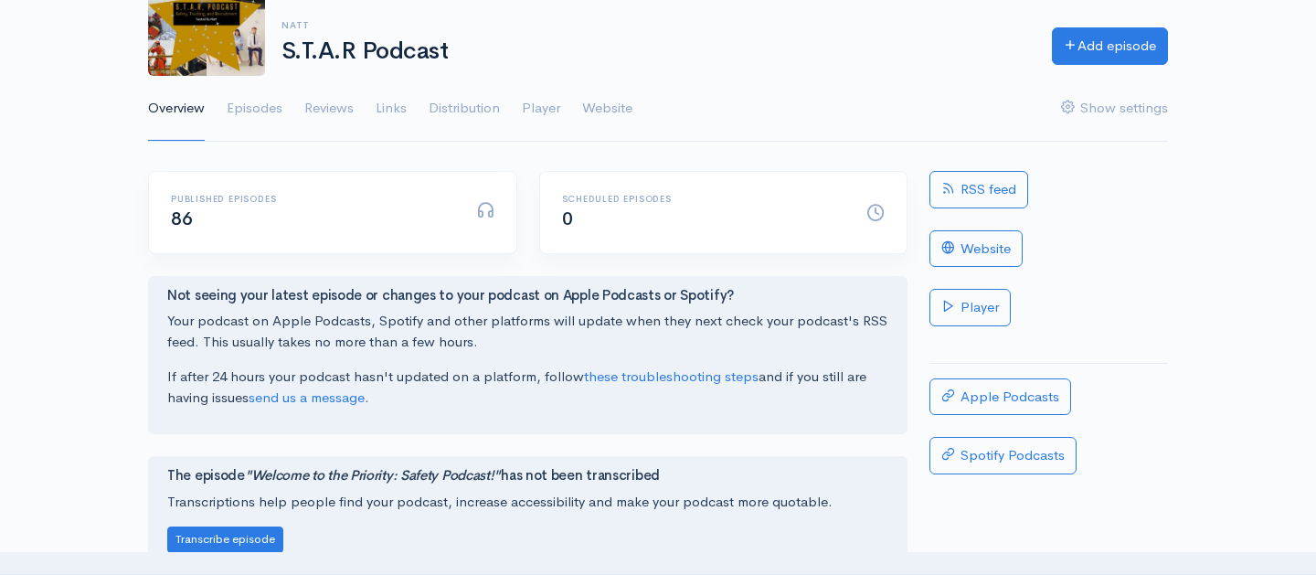
scroll to position [159, 0]
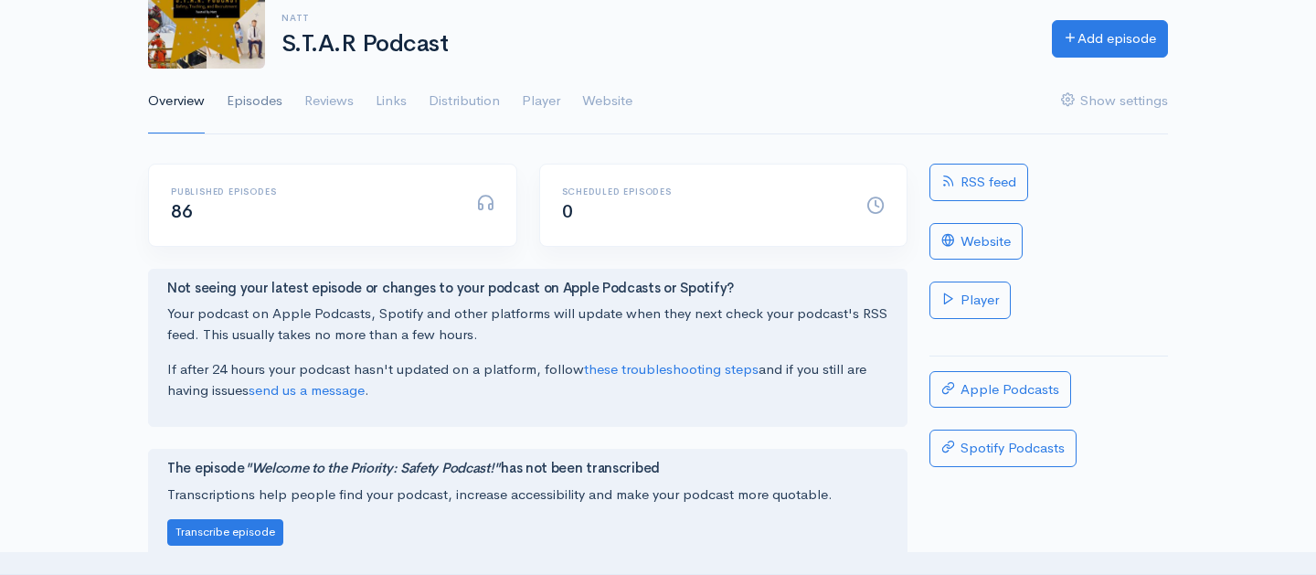
click at [245, 101] on link "Episodes" at bounding box center [255, 102] width 56 height 66
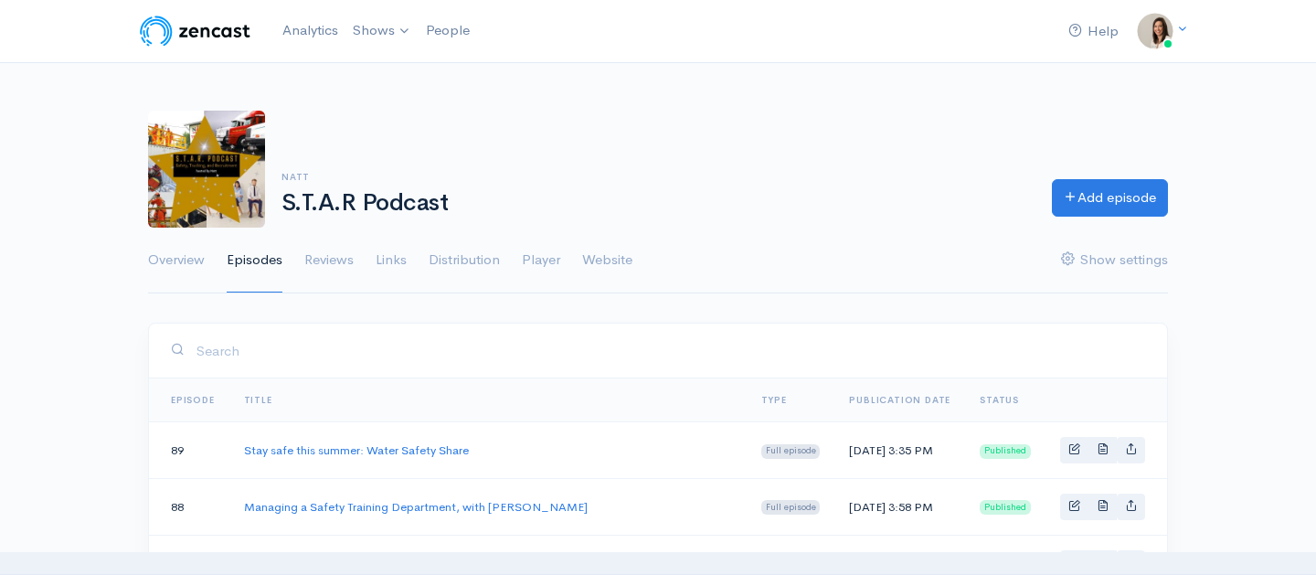
scroll to position [162, 0]
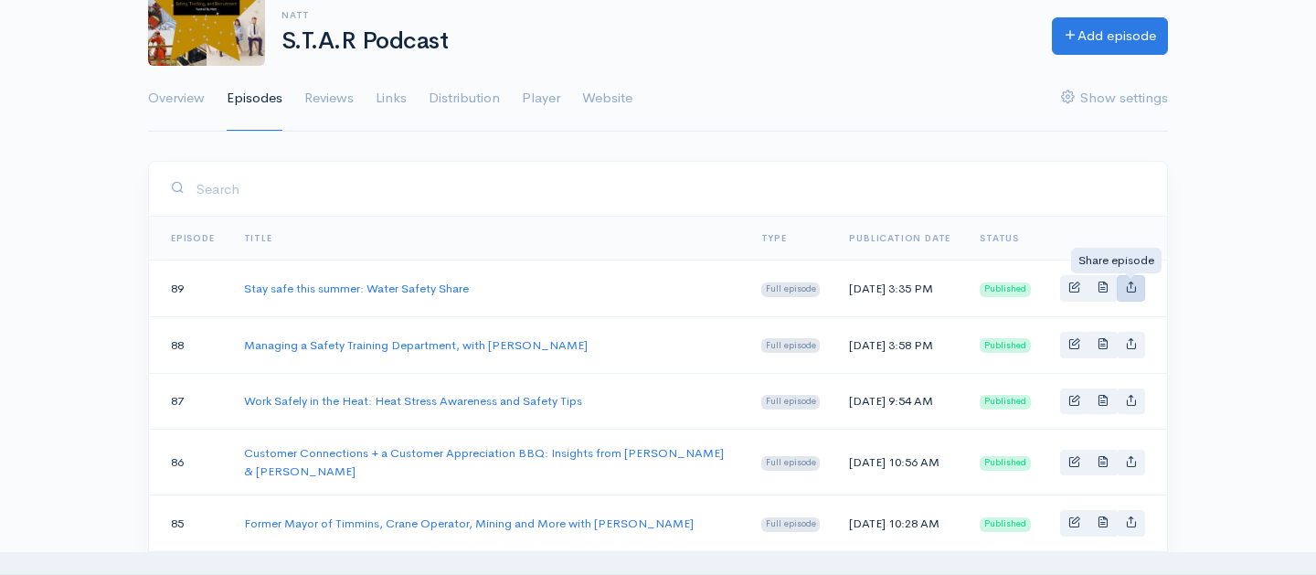
click at [1126, 291] on icon "Basic example" at bounding box center [1131, 287] width 12 height 12
type input "https://priority-safety.zencast.website/episodes/stay-safe-this-summer-water-sa…"
type input "https://media.zencast.fm/priority-safety/64ec26b0-dd4b-4217-ae85-42c2cfe7b3b4.m…"
type input "<iframe src='https://share.zencast.fm/embed/episode/64ec26b0-dd4b-4217-ae85-42c…"
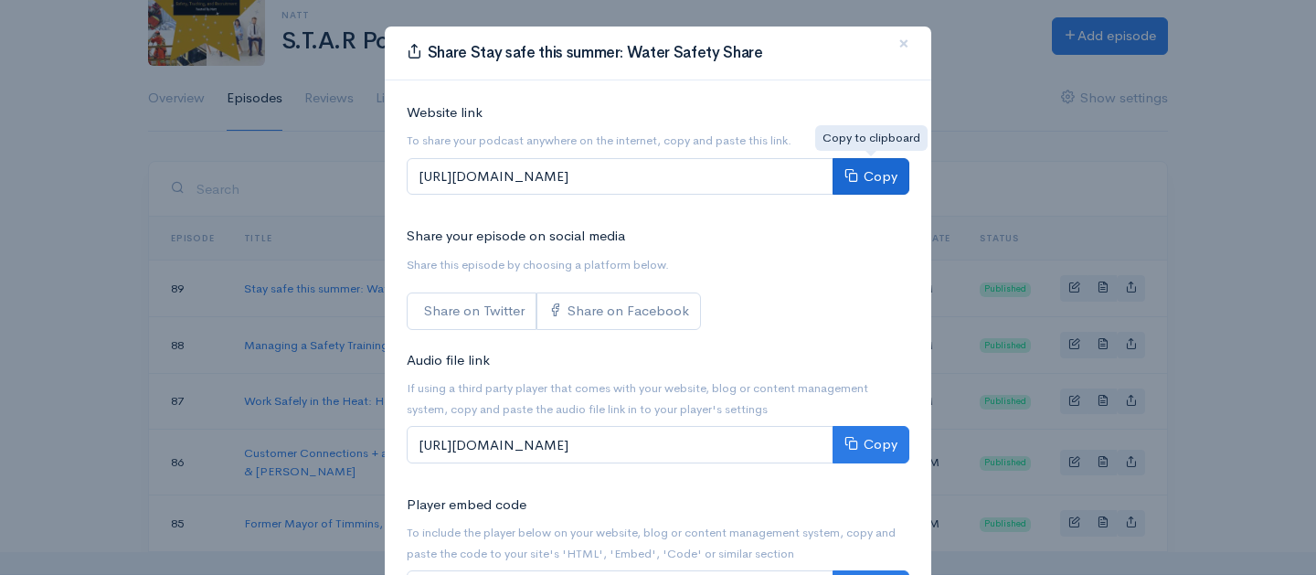
click at [876, 171] on button "Copy" at bounding box center [870, 176] width 77 height 37
